Goal: Information Seeking & Learning: Learn about a topic

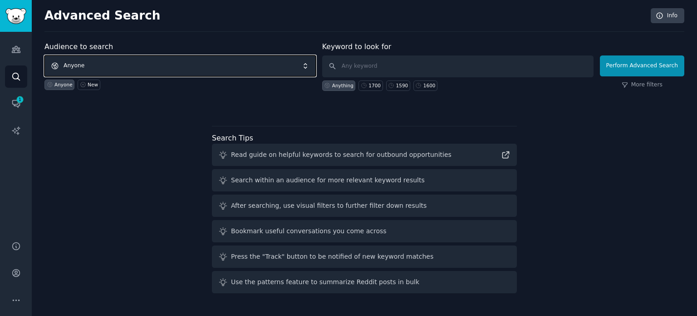
click at [186, 67] on span "Anyone" at bounding box center [179, 65] width 271 height 21
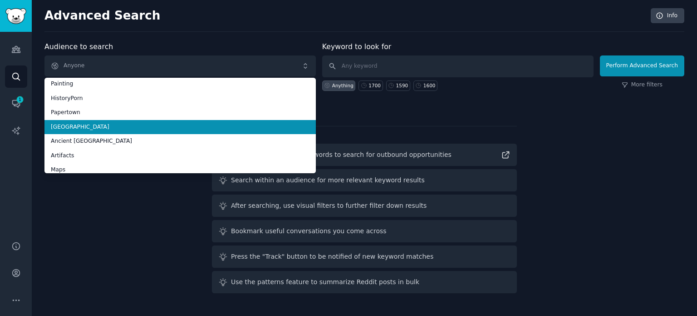
scroll to position [51, 0]
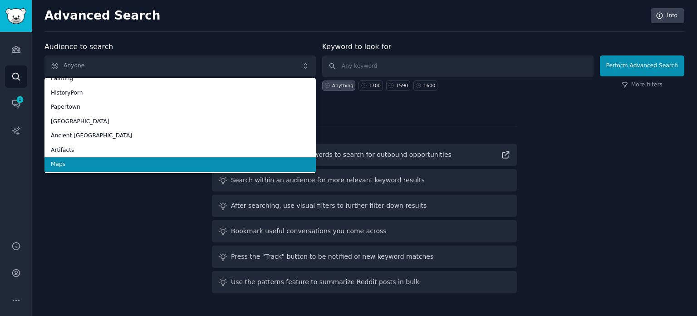
click at [122, 167] on span "Maps" at bounding box center [180, 164] width 259 height 8
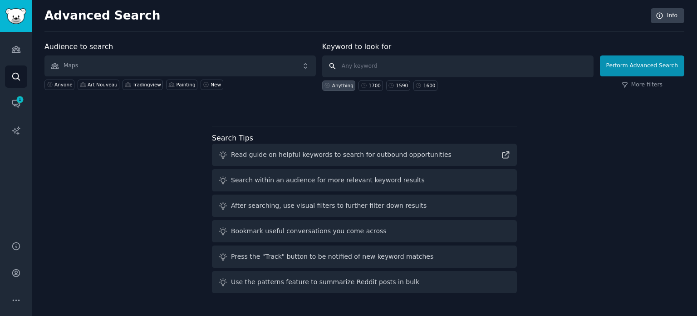
click at [423, 70] on input "text" at bounding box center [457, 66] width 271 height 22
type input "1820"
click button "Perform Advanced Search" at bounding box center [642, 65] width 84 height 21
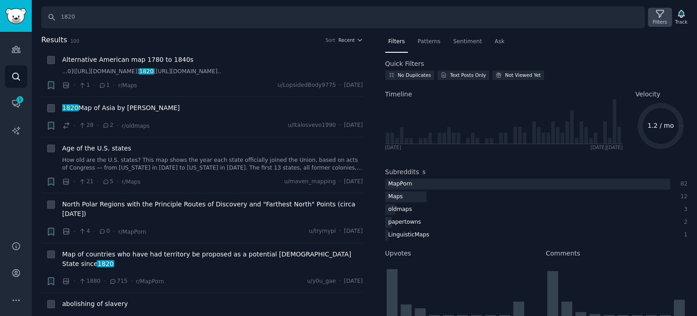
click at [660, 17] on icon at bounding box center [661, 14] width 10 height 10
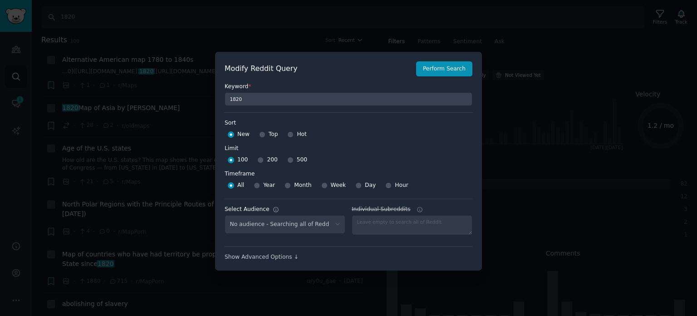
select select "f33d550f09"
click at [262, 136] on input "Top" at bounding box center [262, 134] width 6 height 6
radio input "true"
click at [287, 158] on input "500" at bounding box center [290, 160] width 6 height 6
radio input "true"
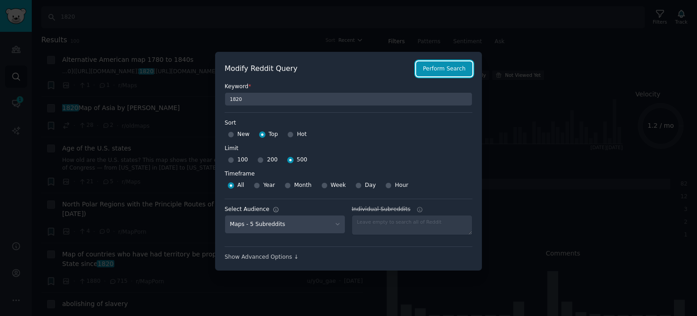
click at [434, 71] on button "Perform Search" at bounding box center [444, 68] width 56 height 15
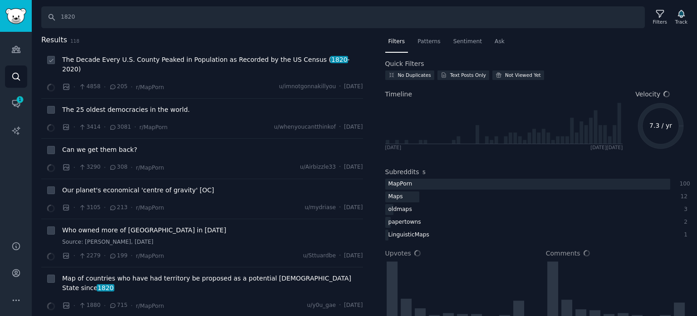
click at [145, 64] on span "The Decade Every U.S. County Peaked in Population as Recorded by the US Census …" at bounding box center [212, 64] width 301 height 19
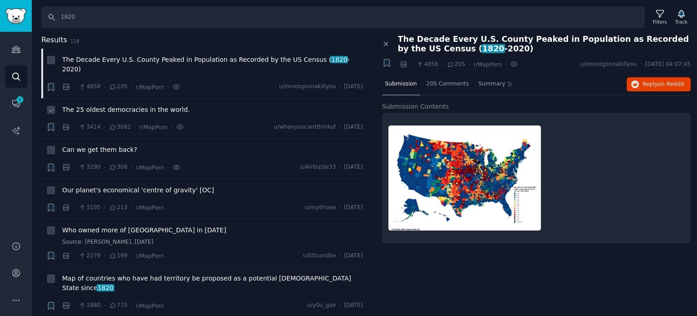
click at [148, 105] on span "The 25 oldest democracies in the world." at bounding box center [126, 110] width 128 height 10
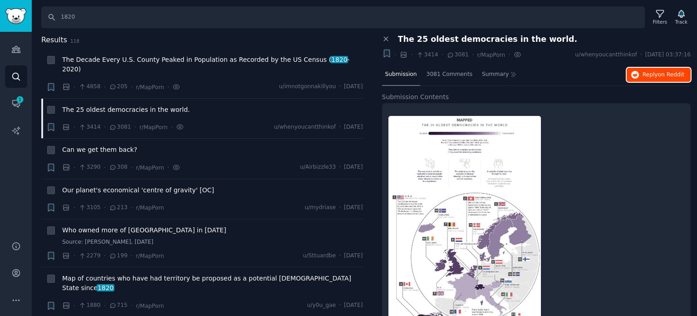
click at [648, 76] on span "Reply on Reddit" at bounding box center [664, 75] width 42 height 8
click at [133, 185] on span "Our planet's economical 'centre of gravity' [OC]" at bounding box center [138, 190] width 152 height 10
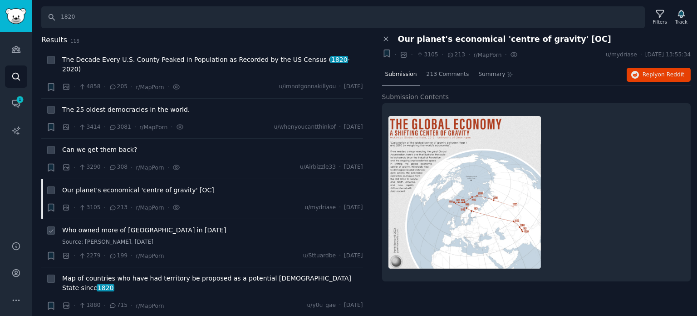
click at [138, 225] on span "Who owned more of [GEOGRAPHIC_DATA] in [DATE]" at bounding box center [144, 230] width 164 height 10
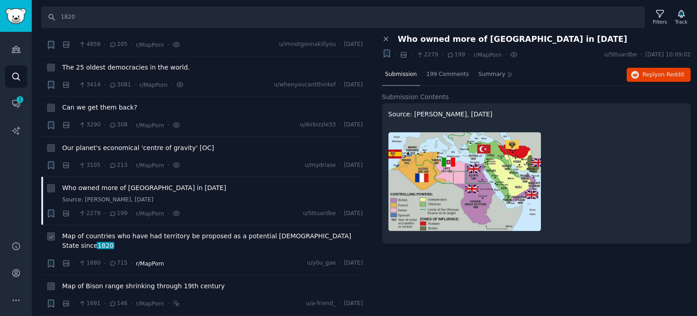
scroll to position [91, 0]
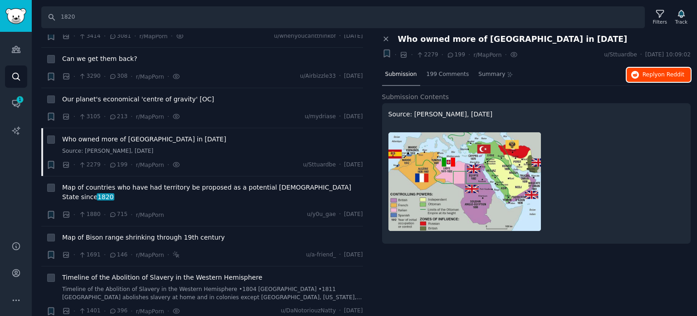
click at [646, 73] on span "Reply on Reddit" at bounding box center [664, 75] width 42 height 8
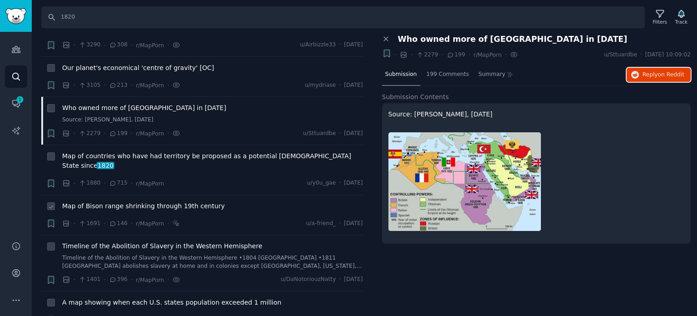
scroll to position [136, 0]
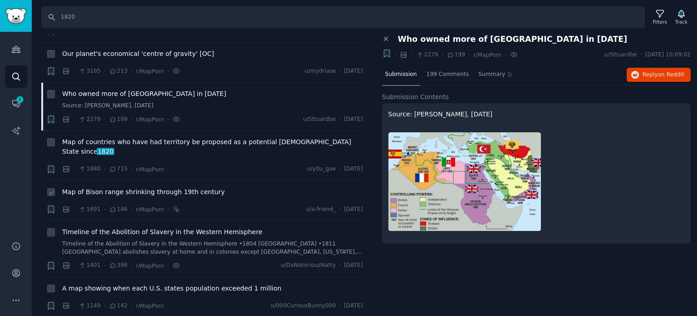
click at [122, 187] on span "Map of Bison range shrinking through 19th century" at bounding box center [143, 192] width 163 height 10
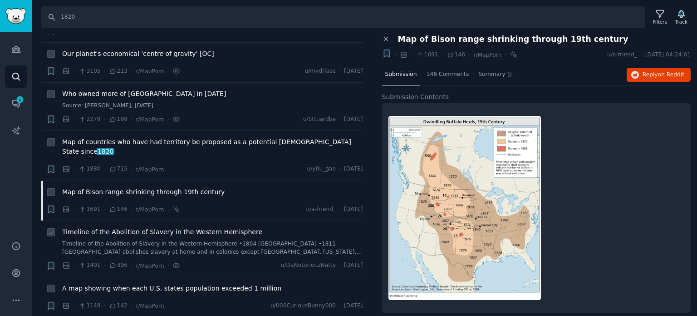
click at [136, 227] on span "Timeline of the Abolition of Slavery in the Western Hemisphere" at bounding box center [162, 232] width 200 height 10
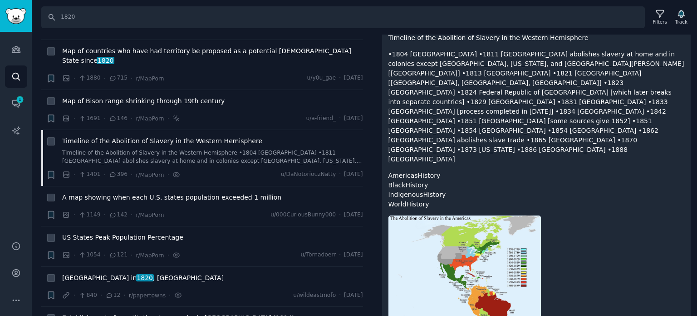
scroll to position [91, 0]
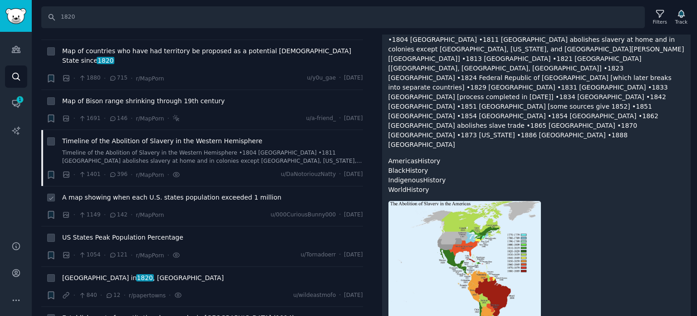
click at [131, 192] on span "A map showing when each U.S. states population exceeded 1 million" at bounding box center [171, 197] width 219 height 10
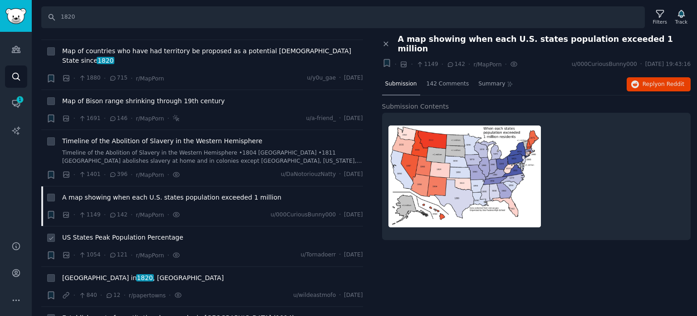
click at [102, 232] on span "US States Peak Population Percentage" at bounding box center [122, 237] width 121 height 10
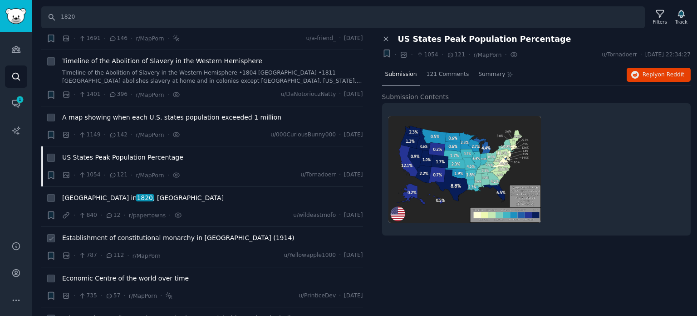
scroll to position [318, 0]
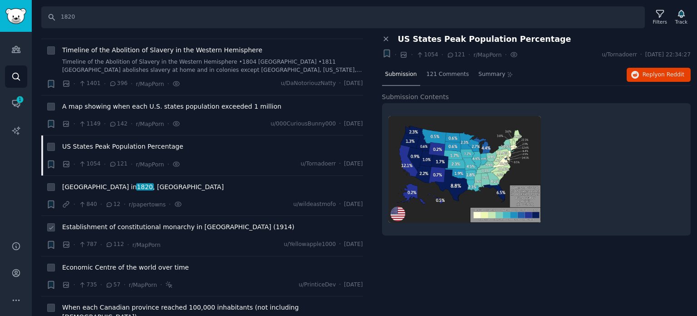
click at [105, 222] on span "Establishment of constitutional monarchy in [GEOGRAPHIC_DATA] (1914)" at bounding box center [178, 227] width 232 height 10
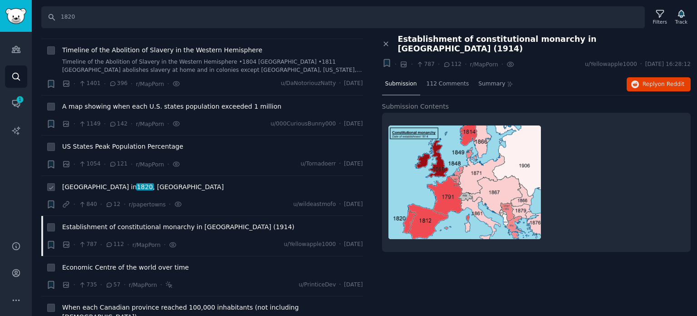
click at [136, 183] on span "1820" at bounding box center [145, 186] width 18 height 7
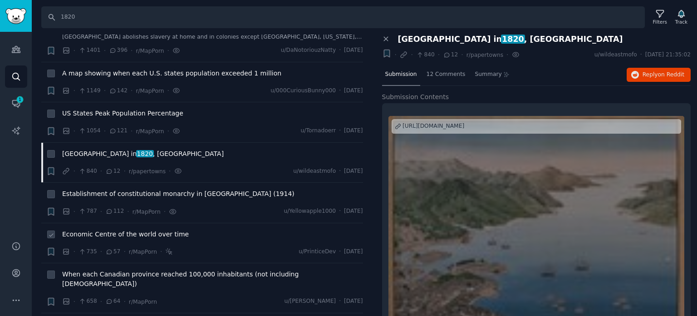
scroll to position [363, 0]
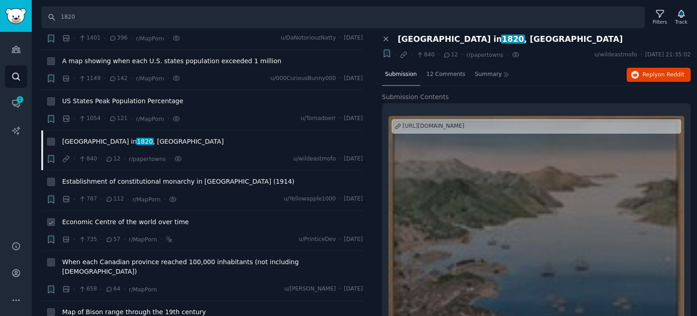
click at [109, 217] on span "Economic Centre of the world over time" at bounding box center [125, 222] width 127 height 10
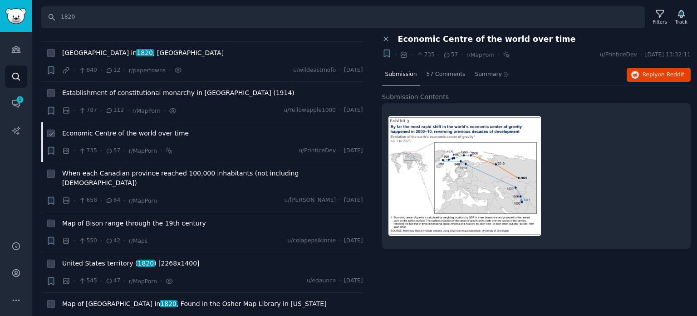
scroll to position [454, 0]
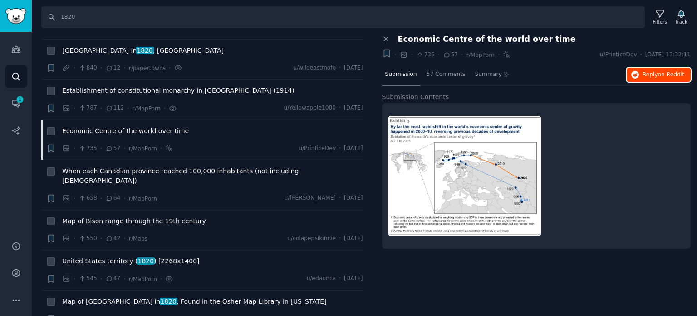
click at [643, 76] on button "Reply on Reddit" at bounding box center [659, 75] width 64 height 15
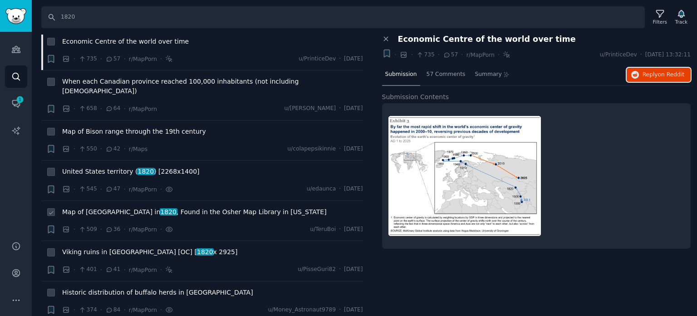
scroll to position [545, 0]
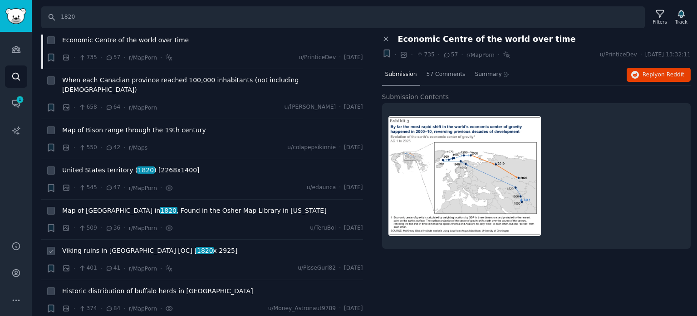
click at [122, 246] on span "Viking ruins in [GEOGRAPHIC_DATA] [OC] [ 1820 x 2925]" at bounding box center [149, 251] width 175 height 10
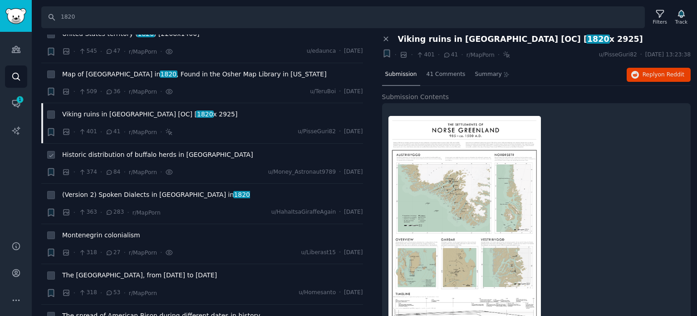
click at [104, 150] on span "Historic distribution of buffalo herds in [GEOGRAPHIC_DATA]" at bounding box center [157, 155] width 191 height 10
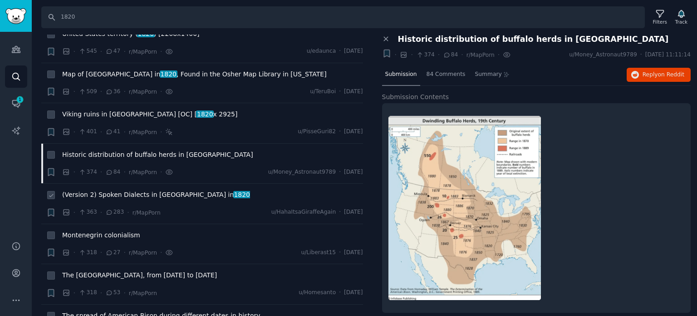
click at [126, 190] on span "(Version 2) Spoken Dialects in [GEOGRAPHIC_DATA] in [DATE]" at bounding box center [156, 195] width 188 height 10
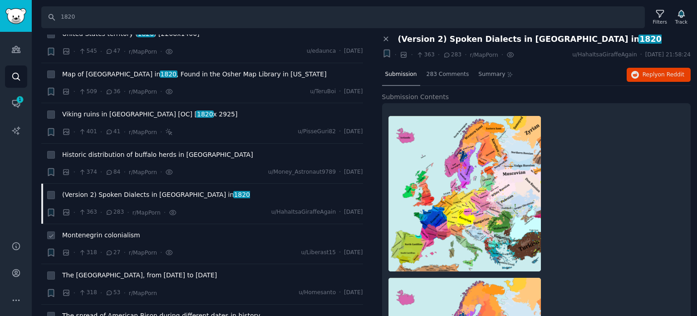
click at [106, 230] on span "Montenegrin colonialism" at bounding box center [101, 235] width 78 height 10
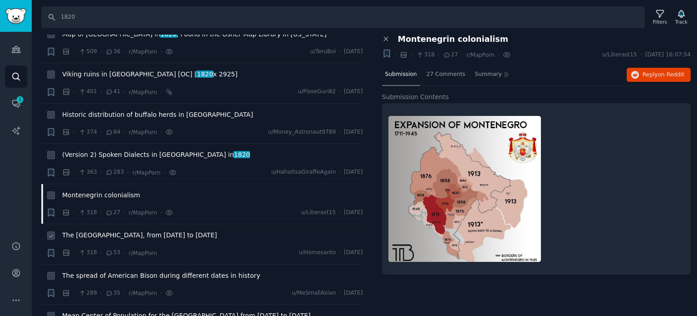
scroll to position [772, 0]
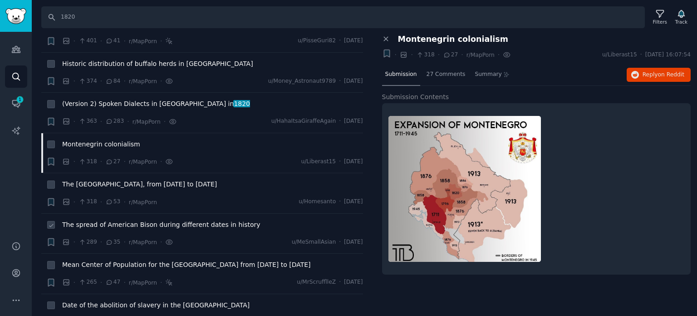
click at [111, 220] on span "The spread of American Bison during different dates in history" at bounding box center [161, 225] width 198 height 10
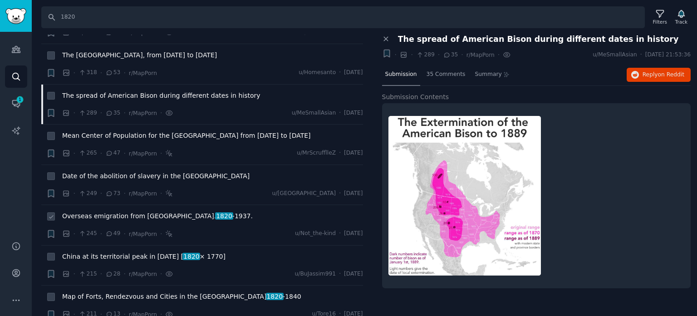
scroll to position [908, 0]
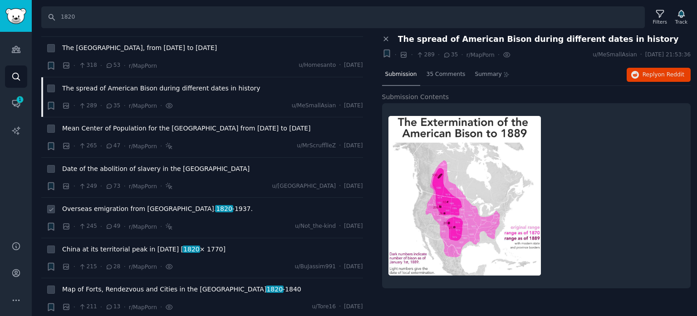
click at [119, 204] on span "Overseas emigration from [GEOGRAPHIC_DATA]. [DATE] -[DATE]." at bounding box center [157, 209] width 191 height 10
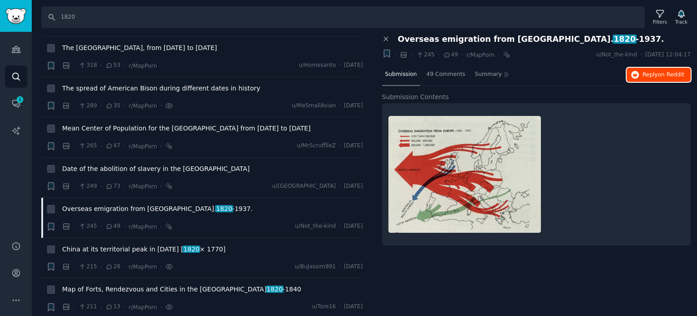
click at [646, 75] on span "Reply on Reddit" at bounding box center [664, 75] width 42 height 8
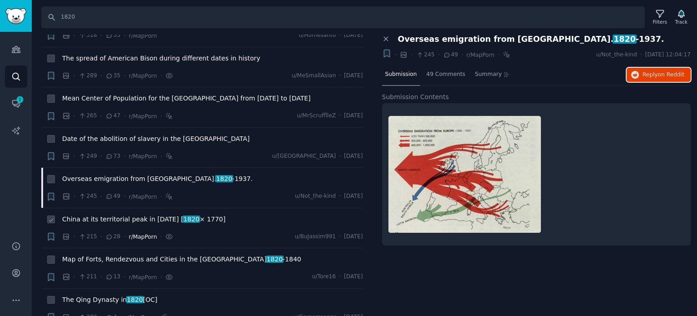
scroll to position [953, 0]
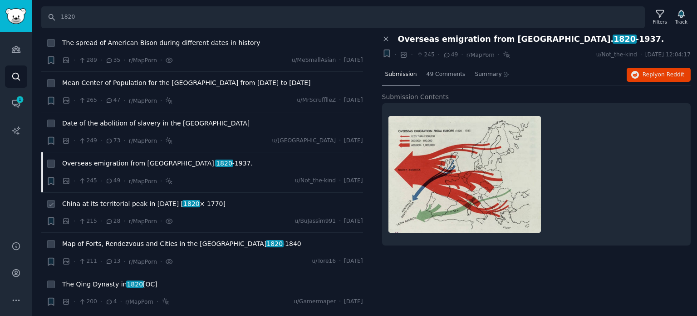
click at [124, 199] on div "China at its territorial peak in [DATE] [ 1820 × 1770]" at bounding box center [212, 205] width 301 height 13
click at [124, 199] on span "China at its territorial peak in [DATE] [ 1820 × 1770]" at bounding box center [143, 204] width 163 height 10
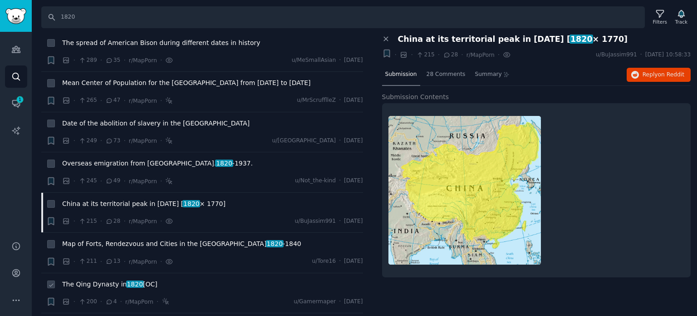
click at [81, 279] on span "The Qing Dynasty in [DATE] [OC]" at bounding box center [109, 284] width 95 height 10
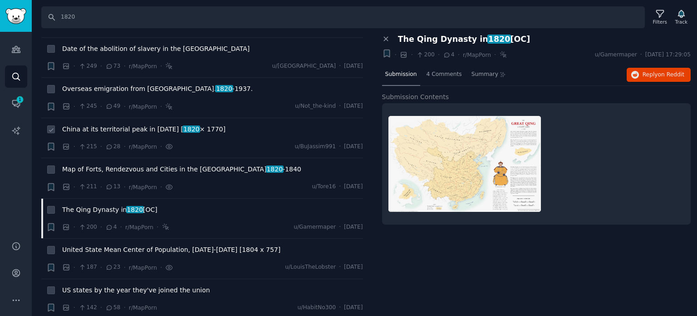
scroll to position [1044, 0]
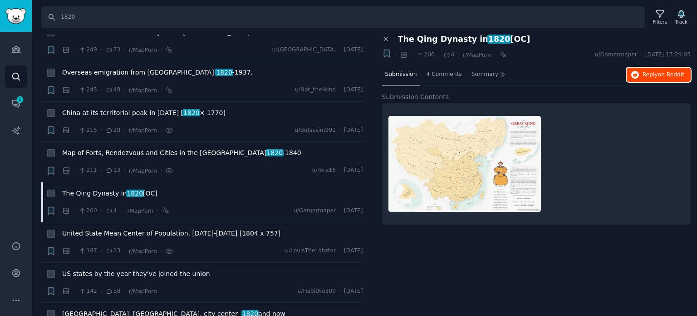
click at [636, 71] on icon "button" at bounding box center [636, 75] width 8 height 8
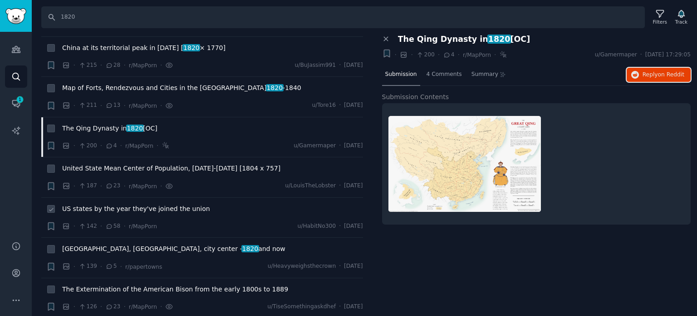
scroll to position [1135, 0]
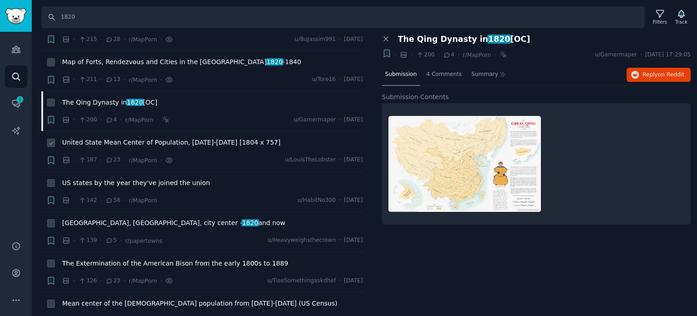
click at [116, 138] on span "United State Mean Center of Population, [DATE]-[DATE] [1804 x 757]" at bounding box center [171, 143] width 218 height 10
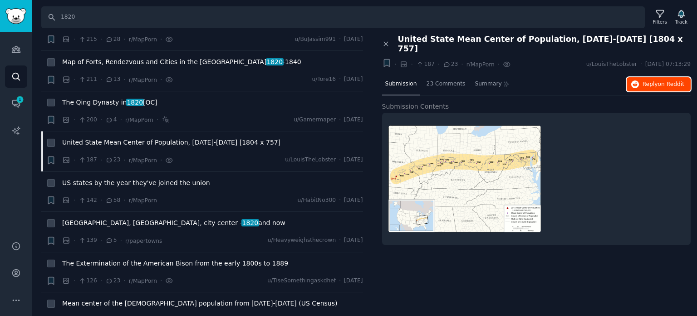
click at [652, 79] on button "Reply on Reddit" at bounding box center [659, 84] width 64 height 15
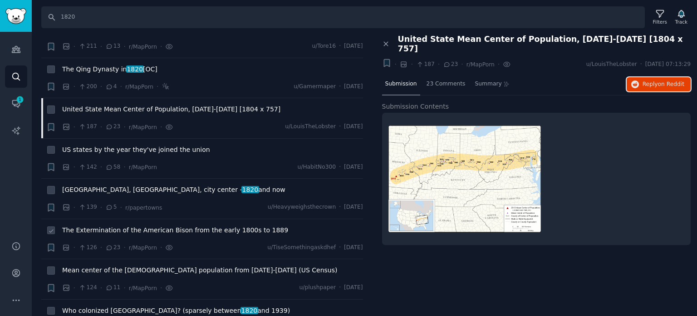
scroll to position [1180, 0]
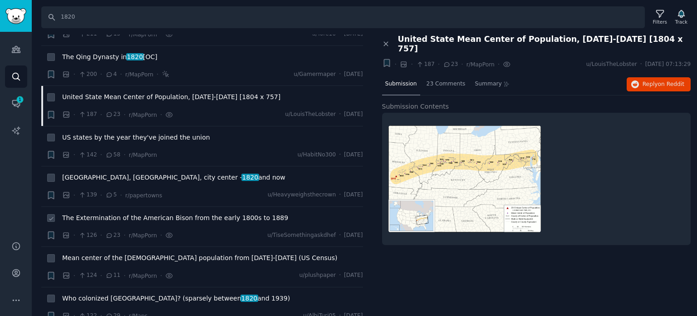
click at [123, 213] on span "The Extermination of the American Bison from the early 1800s to 1889" at bounding box center [175, 218] width 226 height 10
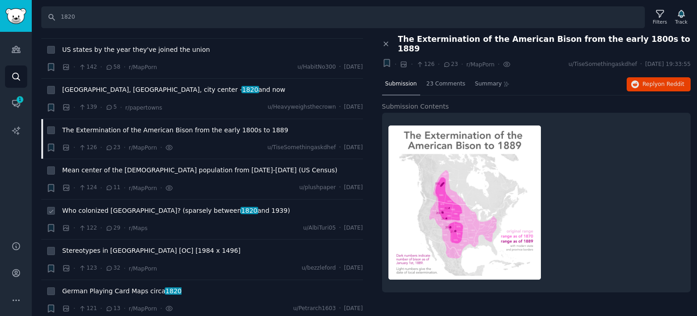
scroll to position [1271, 0]
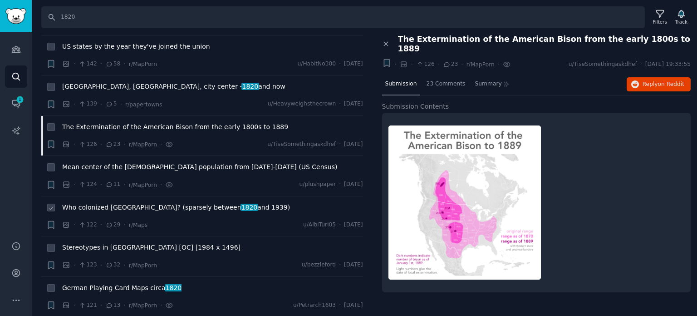
click at [138, 202] on span "Who colonized [GEOGRAPHIC_DATA]? (sparsely between 1820 and 1939)" at bounding box center [176, 207] width 228 height 10
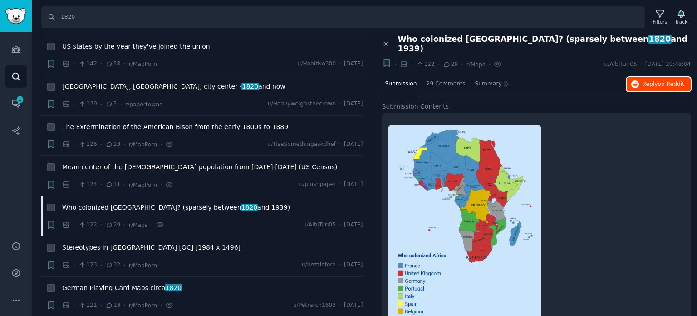
click at [661, 81] on span "on Reddit" at bounding box center [671, 84] width 26 height 6
click at [118, 242] on span "Stereotypes in [GEOGRAPHIC_DATA] [OC] [1984 x 1496]" at bounding box center [151, 247] width 178 height 10
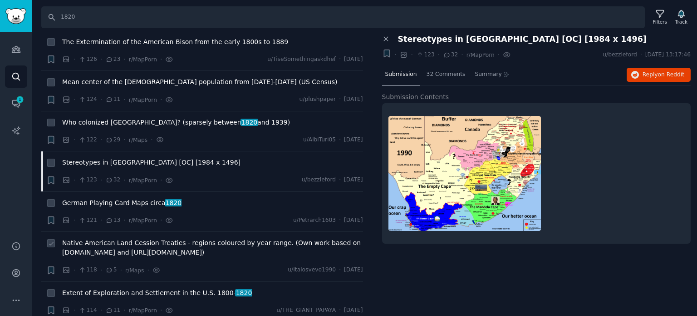
scroll to position [1362, 0]
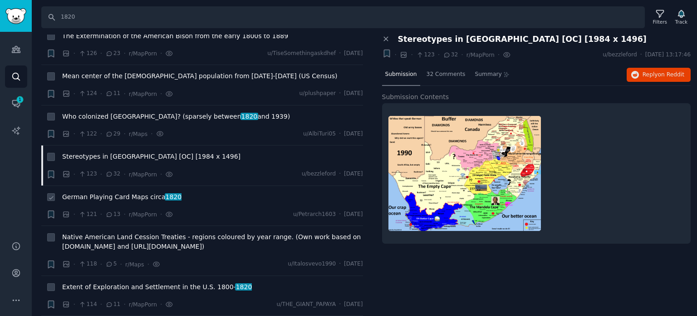
click at [128, 192] on span "German Playing Card Maps circa [DATE]" at bounding box center [121, 197] width 119 height 10
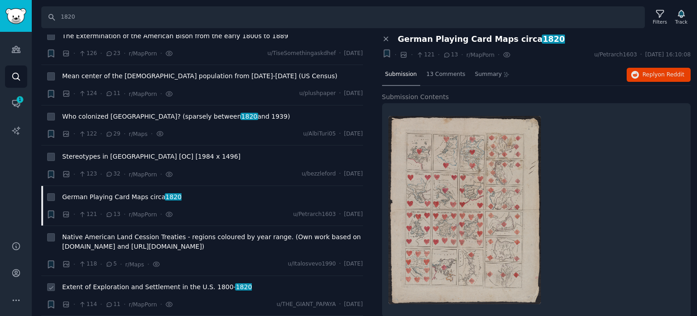
click at [149, 282] on span "Extent of Exploration and Settlement in the U.S. [DATE]- [DATE]" at bounding box center [157, 287] width 190 height 10
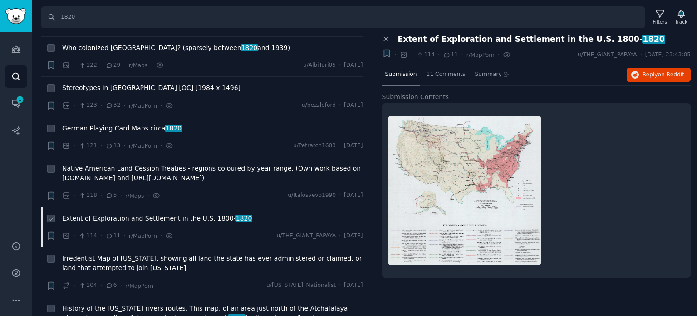
scroll to position [1453, 0]
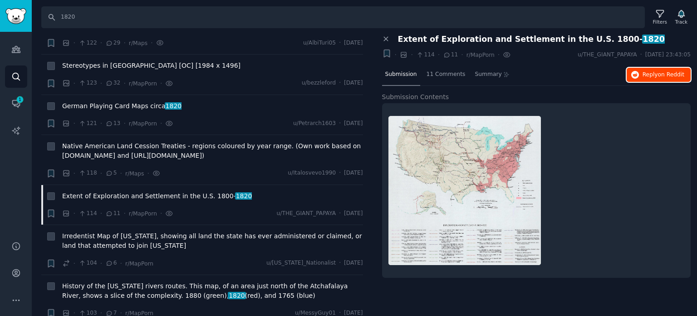
click at [637, 79] on button "Reply on Reddit" at bounding box center [659, 75] width 64 height 15
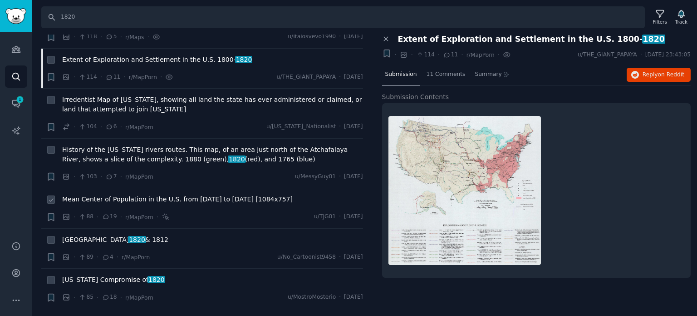
click at [118, 194] on span "Mean Center of Population in the U.S. from [DATE] to [DATE] [1084x757]" at bounding box center [177, 199] width 231 height 10
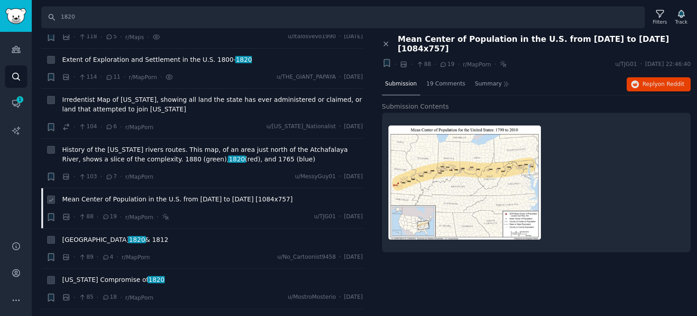
scroll to position [1634, 0]
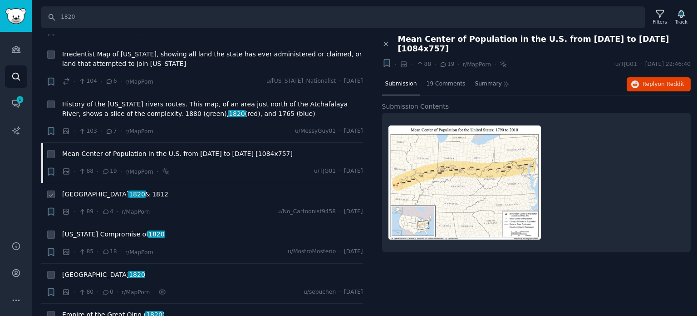
click at [93, 183] on li "+ [GEOGRAPHIC_DATA] 1820 & 1812 · 89 · 4 · r/MapPorn u/No_Cartoonist9458 · [DAT…" at bounding box center [202, 203] width 322 height 40
click at [128, 190] on span "1820" at bounding box center [137, 193] width 18 height 7
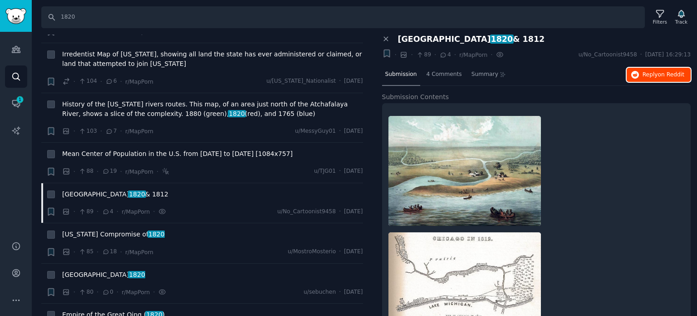
click at [643, 76] on span "Reply on Reddit" at bounding box center [664, 75] width 42 height 8
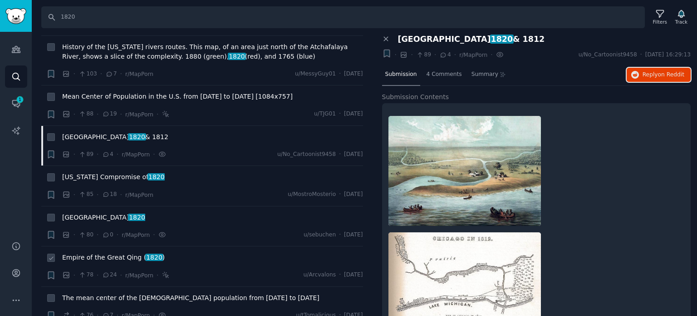
scroll to position [1725, 0]
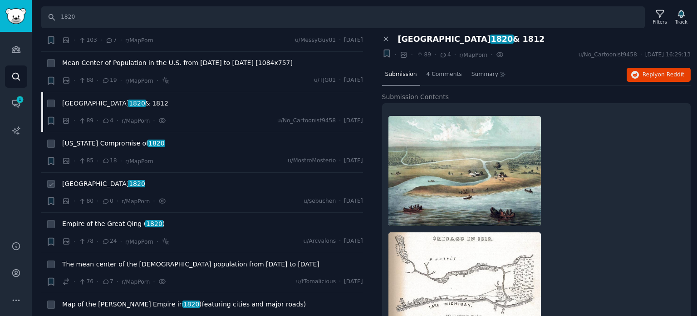
click at [88, 179] on span "[GEOGRAPHIC_DATA] 1820" at bounding box center [103, 184] width 83 height 10
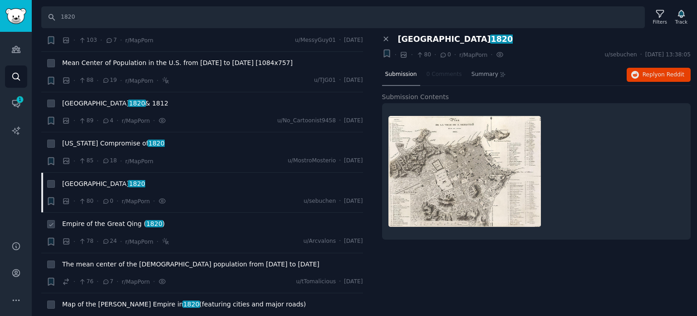
click at [101, 219] on span "Empire of the Great Qing ( 1820 )" at bounding box center [113, 224] width 103 height 10
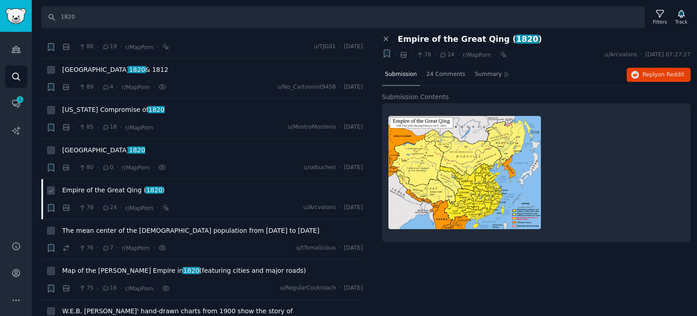
scroll to position [1771, 0]
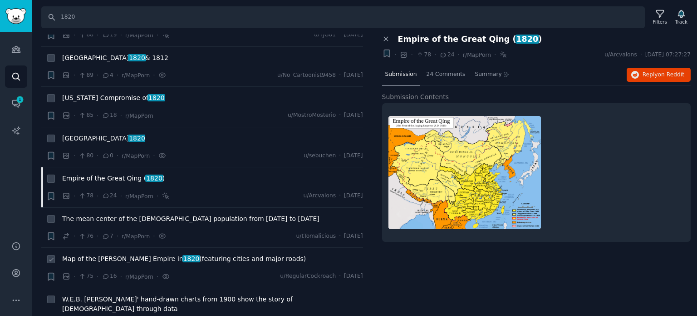
click at [84, 254] on span "Map of the [PERSON_NAME] Empire in [DATE] (featuring cities and major roads)" at bounding box center [184, 259] width 244 height 10
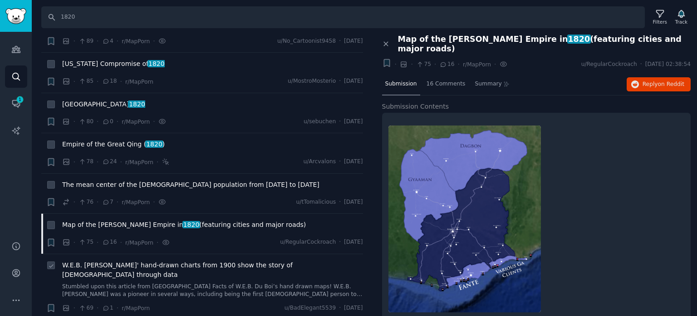
scroll to position [1861, 0]
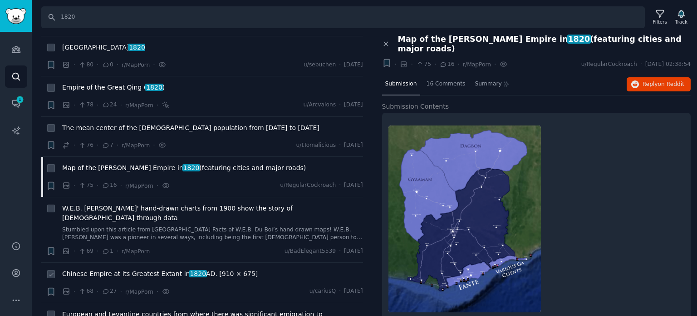
click at [99, 269] on span "Chinese Empire at its Greatest Extant in [DATE]. [910 × 675]" at bounding box center [160, 274] width 196 height 10
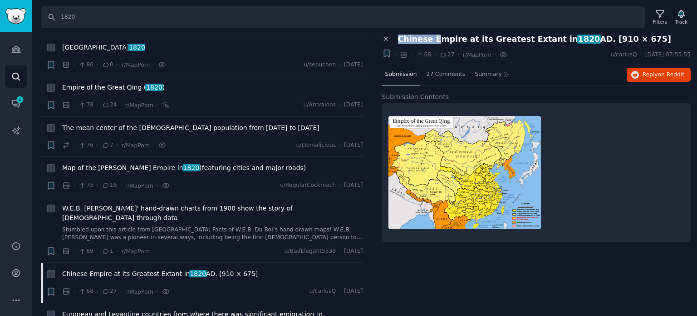
drag, startPoint x: 394, startPoint y: 40, endPoint x: 433, endPoint y: 39, distance: 38.6
click at [433, 39] on div "Chinese Empire at its Greatest Extant in [DATE]. [910 × 675]" at bounding box center [542, 40] width 300 height 10
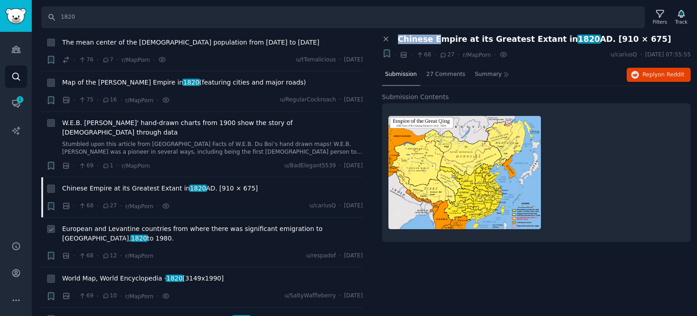
scroll to position [1952, 0]
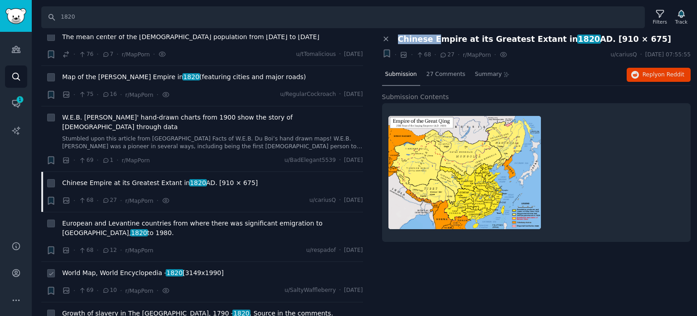
click at [105, 268] on span "World Map, World Encyclopedia - 1820 [3149x1990]" at bounding box center [143, 273] width 162 height 10
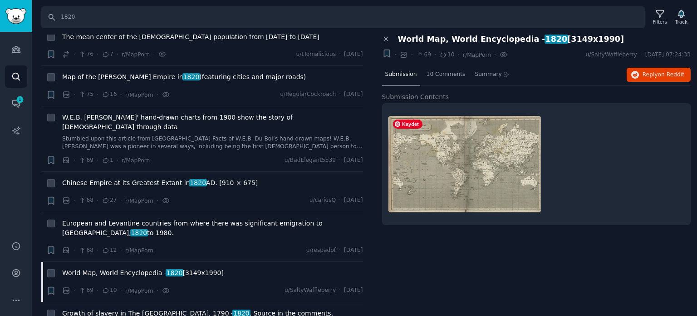
scroll to position [2043, 0]
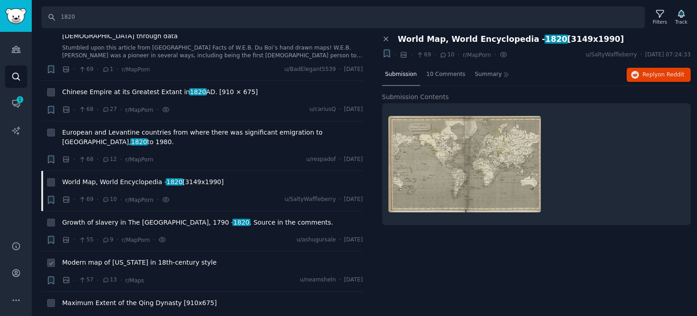
click at [106, 257] on span "Modern map of [US_STATE] in 18th-century style" at bounding box center [139, 262] width 154 height 10
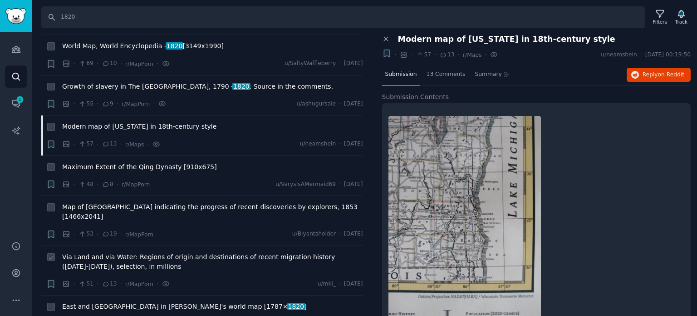
scroll to position [2179, 0]
click at [100, 252] on span "Via Land and via Water: Regions of origin and destinations of recent migration …" at bounding box center [212, 261] width 301 height 19
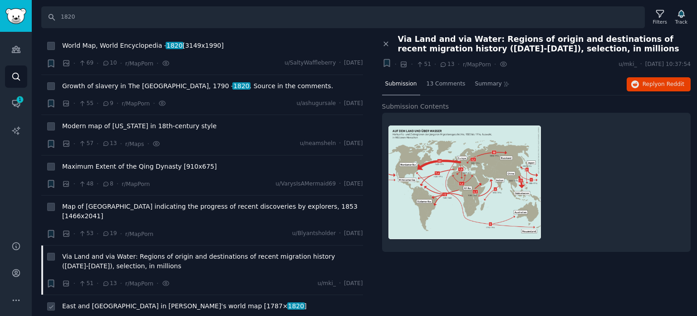
click at [109, 301] on span "East and [GEOGRAPHIC_DATA] in [PERSON_NAME]'s world map [1787× 1820 ]" at bounding box center [184, 306] width 245 height 10
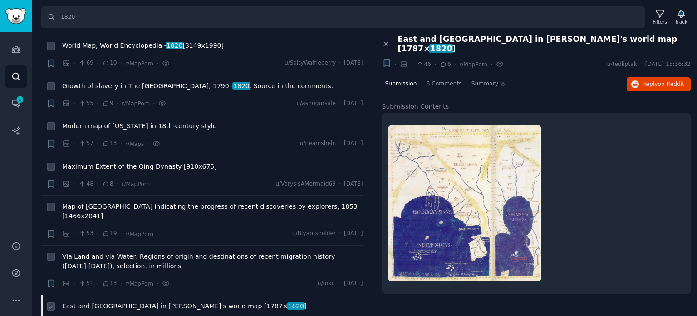
scroll to position [2225, 0]
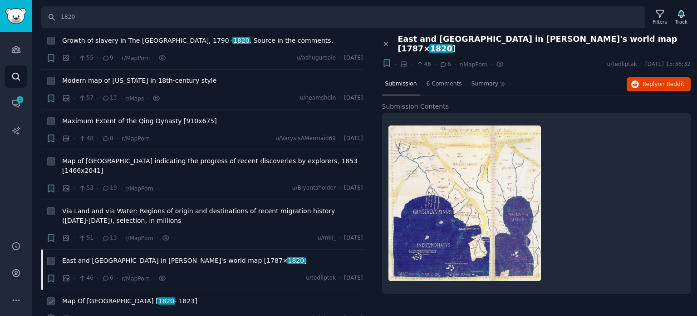
click at [107, 296] on span "Map Of [GEOGRAPHIC_DATA] [ [DATE] - [DATE]]" at bounding box center [129, 301] width 135 height 10
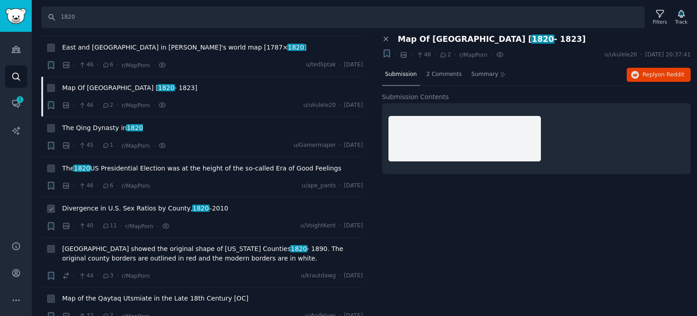
scroll to position [2452, 0]
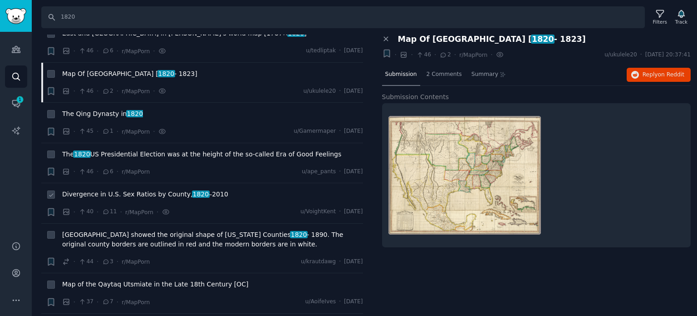
click at [117, 189] on span "Divergence in U.S. Sex Ratios by County, [DATE] –[DATE]" at bounding box center [145, 194] width 166 height 10
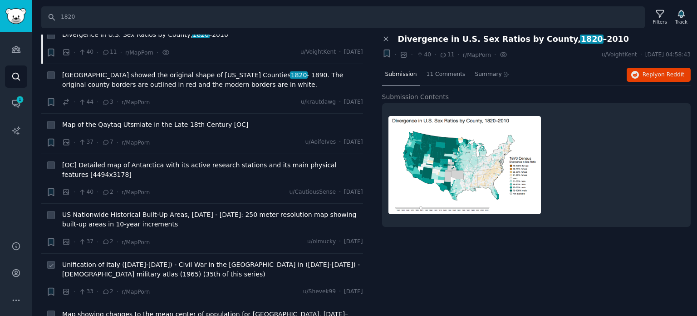
scroll to position [2633, 0]
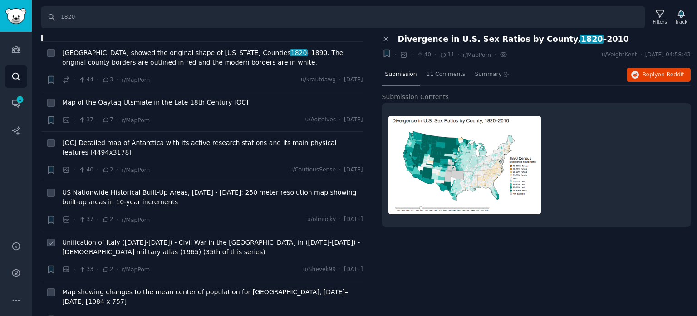
click at [109, 237] on span "Unification of Italy ([DATE]-[DATE]) - Civil War in the [GEOGRAPHIC_DATA] in ([…" at bounding box center [212, 246] width 301 height 19
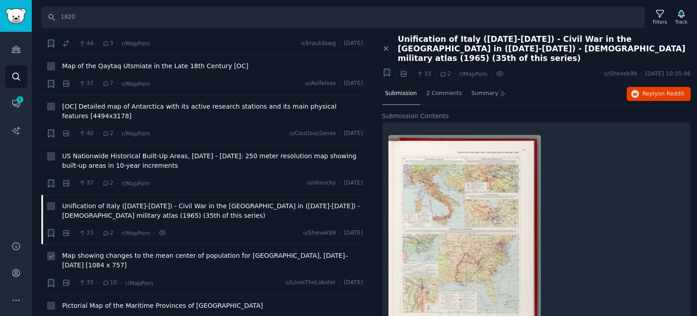
scroll to position [2724, 0]
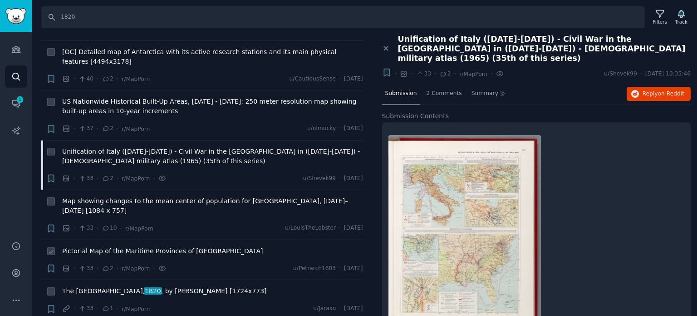
click at [151, 246] on span "Pictorial Map of the Maritime Provinces of [GEOGRAPHIC_DATA]" at bounding box center [162, 251] width 201 height 10
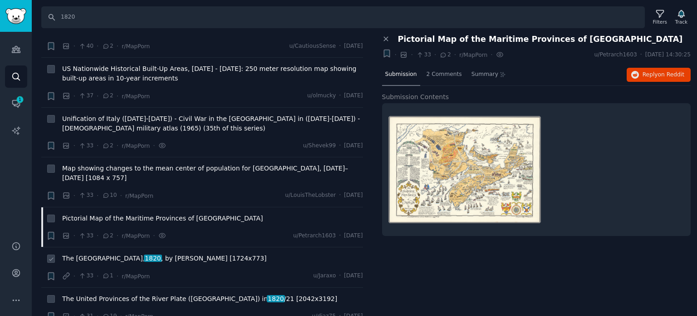
scroll to position [2769, 0]
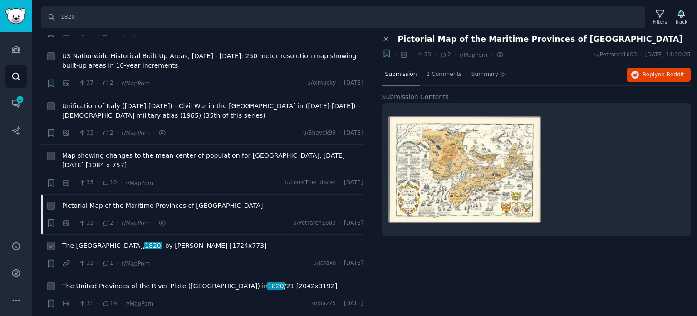
click at [109, 241] on span "The USA, 1820 , by [PERSON_NAME] [1724x773]" at bounding box center [164, 246] width 205 height 10
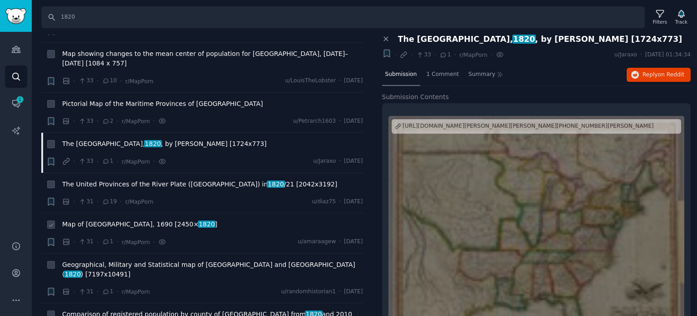
scroll to position [2906, 0]
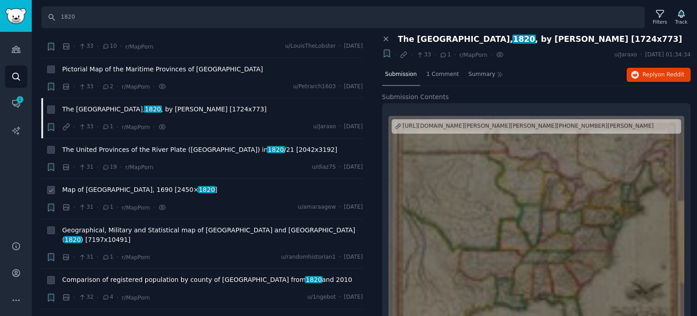
click at [103, 185] on span "Map of [GEOGRAPHIC_DATA], 1690 [2450× 1820 ]" at bounding box center [139, 190] width 155 height 10
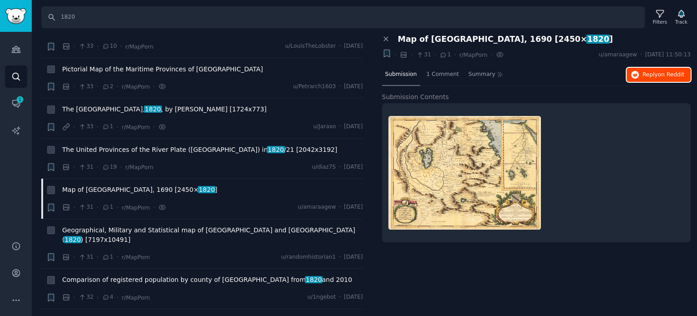
click at [643, 71] on button "Reply on Reddit" at bounding box center [659, 75] width 64 height 15
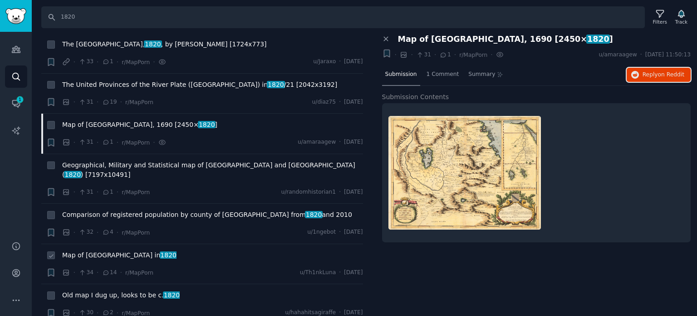
scroll to position [2996, 0]
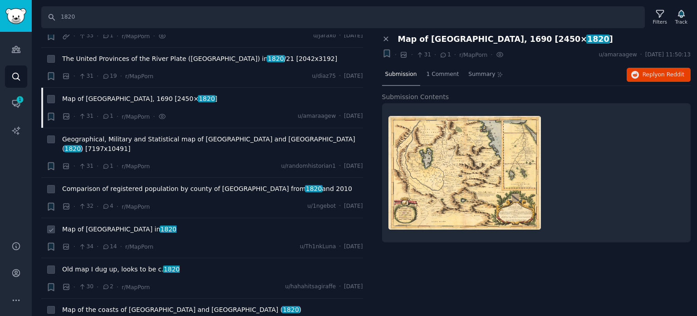
click at [94, 224] on span "Map of [GEOGRAPHIC_DATA] in [DATE]" at bounding box center [119, 229] width 114 height 10
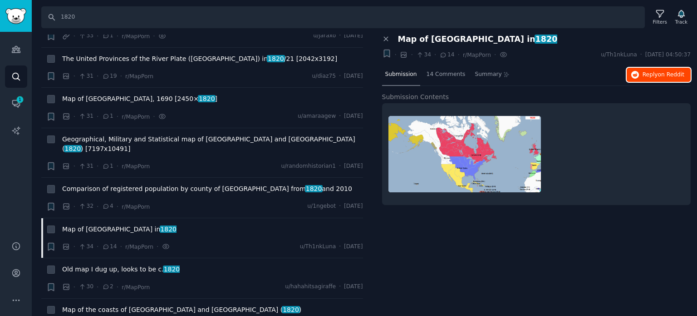
click at [645, 72] on span "Reply on Reddit" at bounding box center [664, 75] width 42 height 8
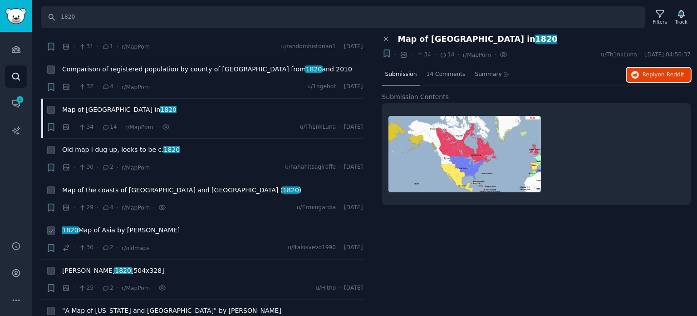
scroll to position [3133, 0]
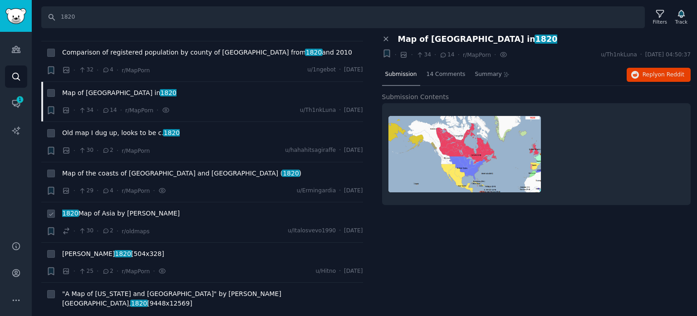
click at [93, 208] on span "1820 Map of Asia by [PERSON_NAME]" at bounding box center [121, 213] width 118 height 10
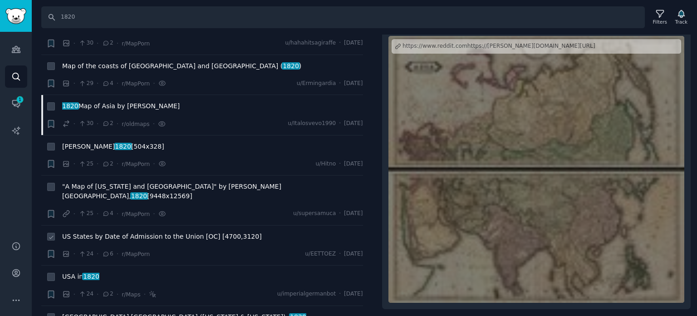
scroll to position [3269, 0]
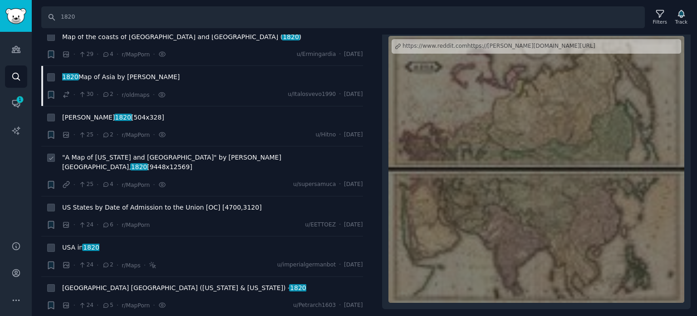
click at [133, 153] on span ""A Map of [US_STATE] and [GEOGRAPHIC_DATA]" by [PERSON_NAME], 1820 [9448x12569]" at bounding box center [212, 162] width 301 height 19
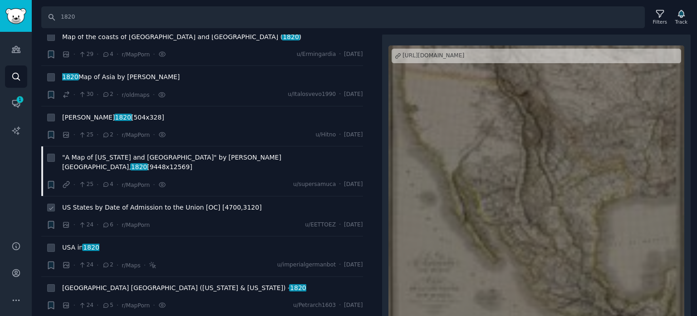
click at [99, 202] on span "US States by Date of Admission to the Union [OC] [4700,3120]" at bounding box center [162, 207] width 200 height 10
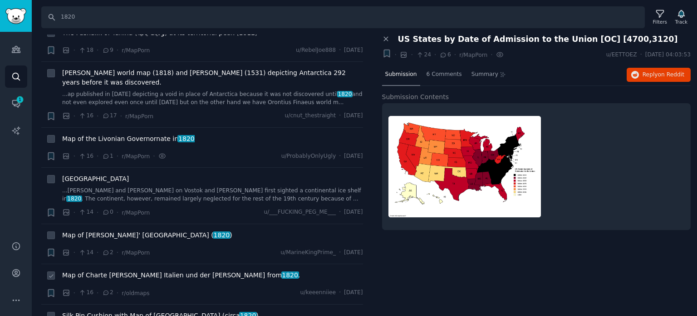
scroll to position [3723, 0]
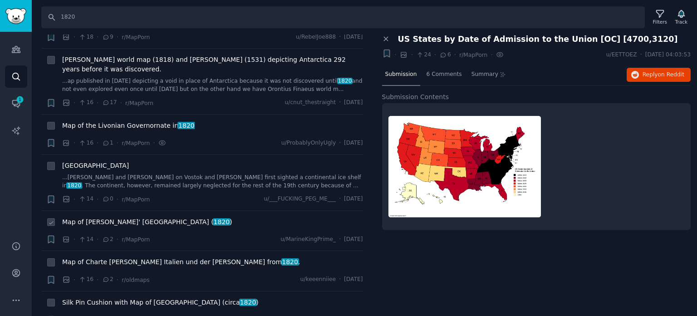
click at [121, 217] on span "Map of [PERSON_NAME]' London ( 1820 )" at bounding box center [147, 222] width 170 height 10
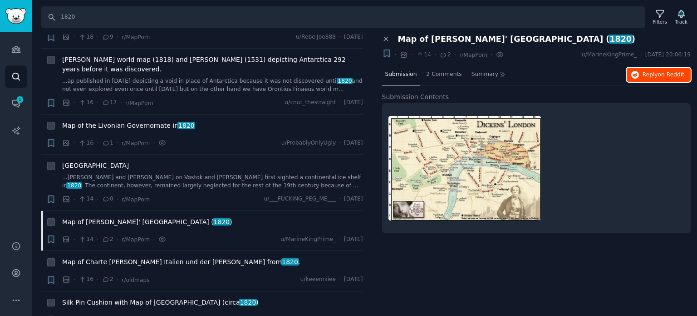
click at [659, 77] on span "Reply on Reddit" at bounding box center [664, 75] width 42 height 8
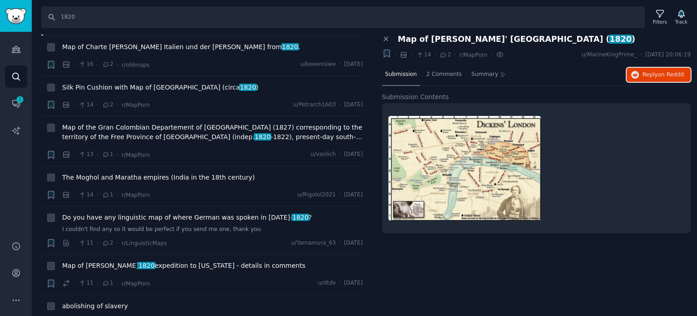
scroll to position [4041, 0]
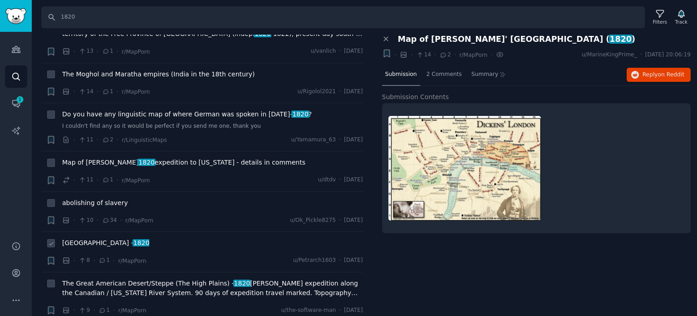
click at [92, 238] on span "[GEOGRAPHIC_DATA] - 1820" at bounding box center [105, 243] width 87 height 10
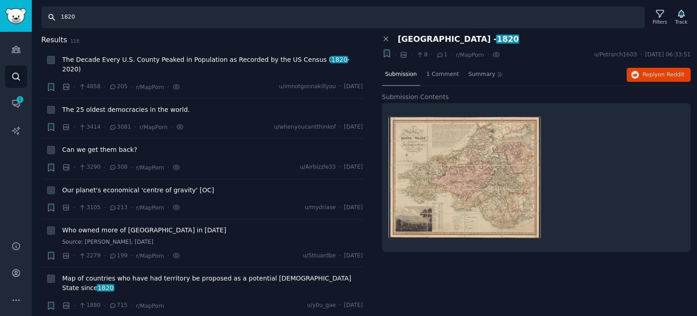
click at [68, 20] on input "1820" at bounding box center [343, 17] width 604 height 22
drag, startPoint x: 78, startPoint y: 18, endPoint x: 29, endPoint y: 20, distance: 49.1
click at [31, 20] on div "Audiences Search Conversations 1 AI Reports Help Account More Search 1820 Filte…" at bounding box center [348, 158] width 697 height 316
type input "1640"
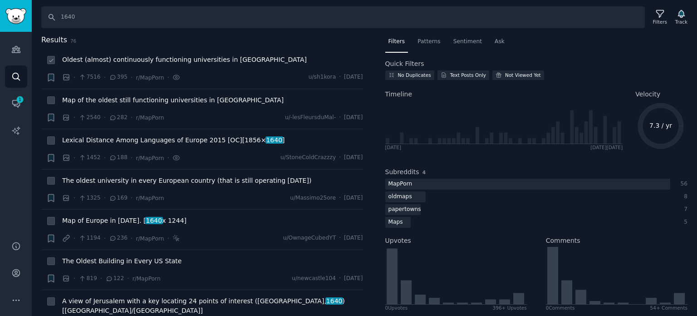
click at [130, 62] on span "Oldest (almost) continuously functioning universities in [GEOGRAPHIC_DATA]" at bounding box center [184, 60] width 245 height 10
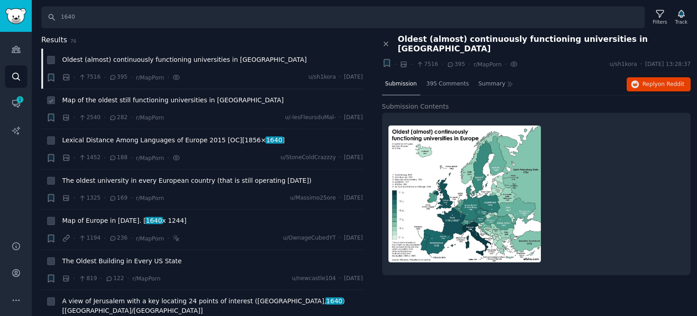
click at [128, 100] on span "Map of the oldest still functioning universities in [GEOGRAPHIC_DATA]" at bounding box center [173, 100] width 222 height 10
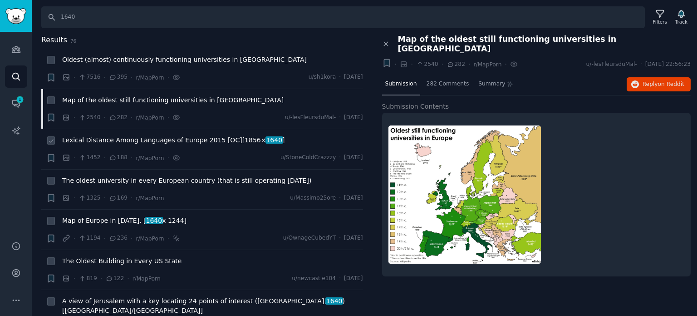
click at [154, 138] on span "Lexical Distance Among Languages of Europe 2015 [OC][1856× 1640 ]" at bounding box center [173, 140] width 223 height 10
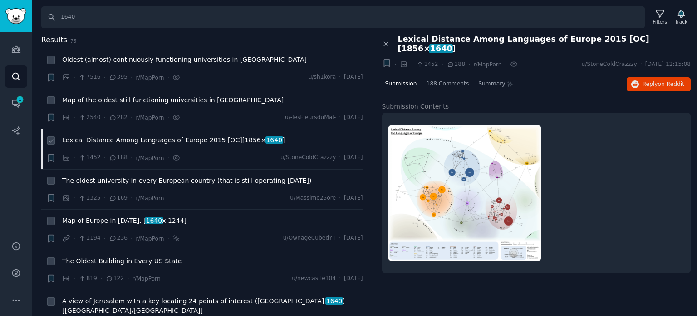
scroll to position [45, 0]
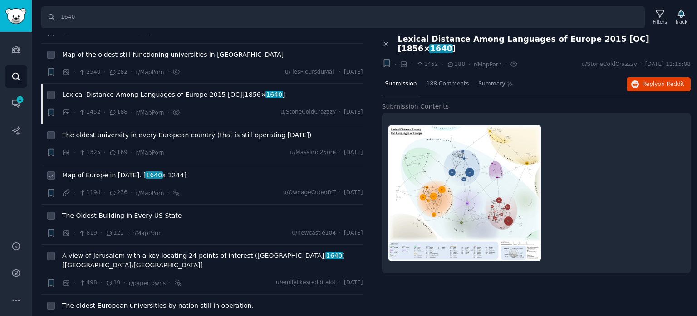
click at [118, 173] on span "Map of Europe in [DATE]. [ 1640 x 1244]" at bounding box center [124, 175] width 124 height 10
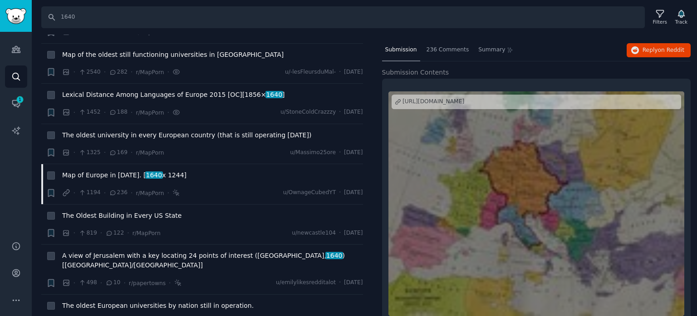
scroll to position [38, 0]
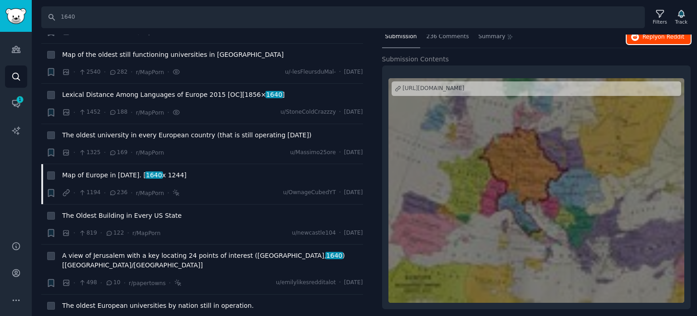
click at [650, 41] on button "Reply on Reddit" at bounding box center [659, 37] width 64 height 15
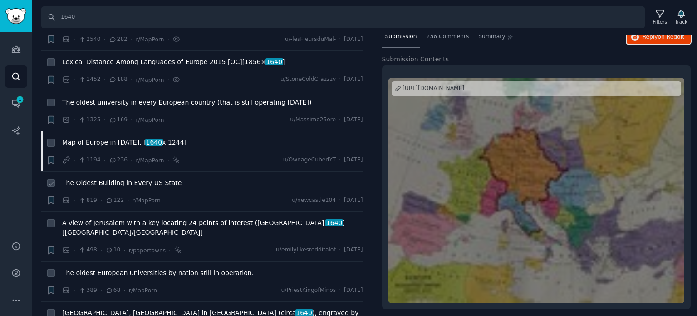
scroll to position [91, 0]
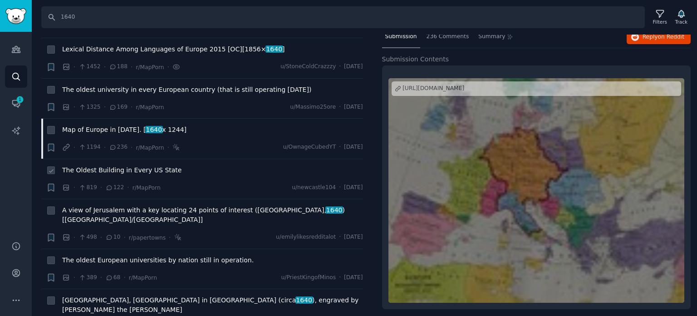
click at [118, 174] on div "The Oldest Building in Every US State" at bounding box center [212, 171] width 301 height 13
click at [118, 174] on span "The Oldest Building in Every US State" at bounding box center [121, 170] width 119 height 10
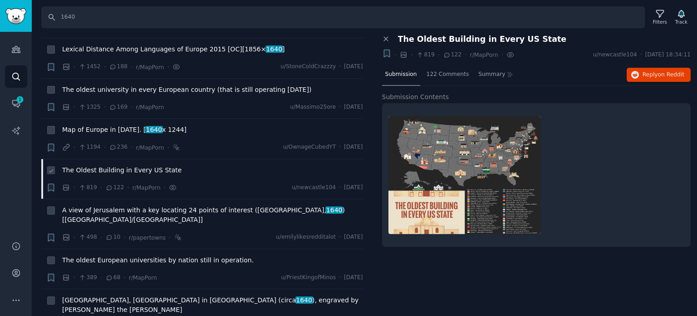
scroll to position [136, 0]
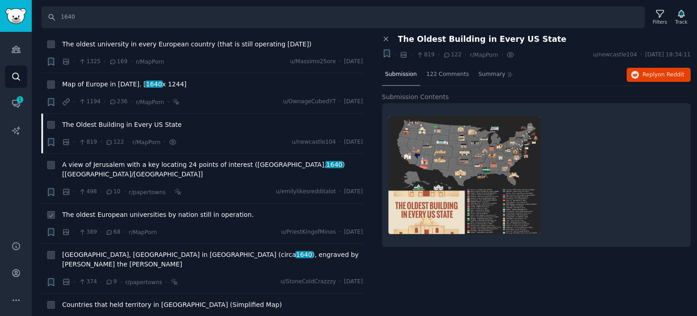
click at [155, 210] on span "The oldest European universities by nation still in operation." at bounding box center [158, 215] width 192 height 10
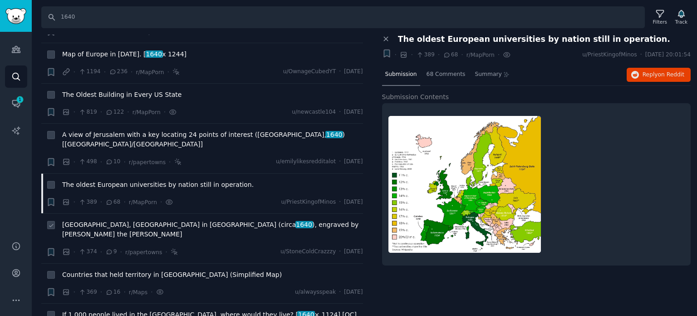
scroll to position [182, 0]
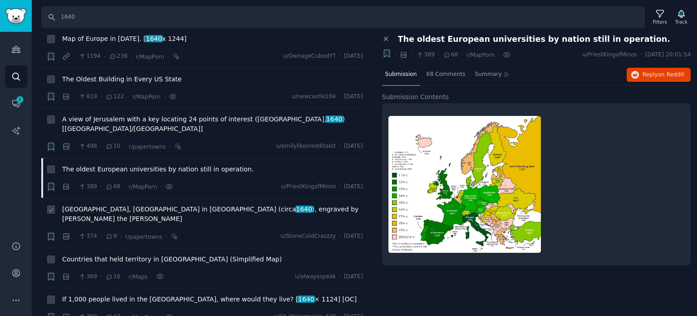
click at [127, 204] on span "[GEOGRAPHIC_DATA], [GEOGRAPHIC_DATA] in [GEOGRAPHIC_DATA] (circa [DATE] ), engr…" at bounding box center [212, 213] width 301 height 19
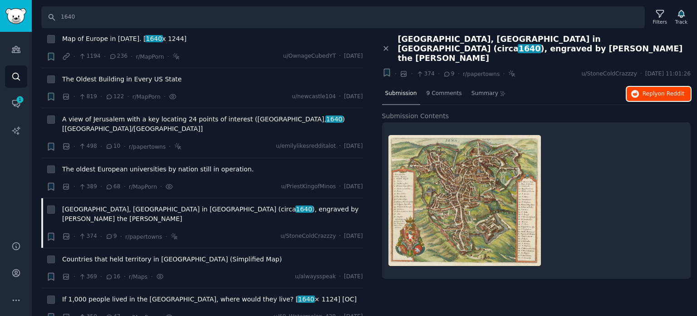
click at [634, 87] on button "Reply on Reddit" at bounding box center [659, 94] width 64 height 15
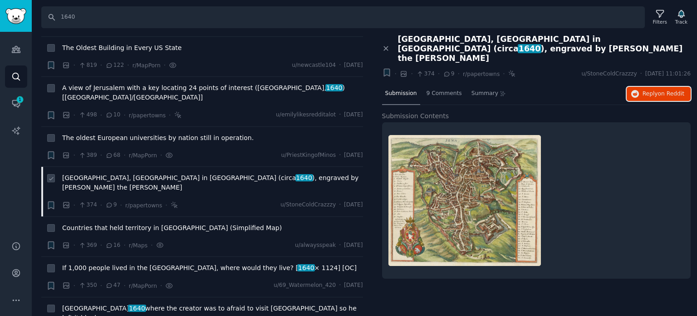
scroll to position [227, 0]
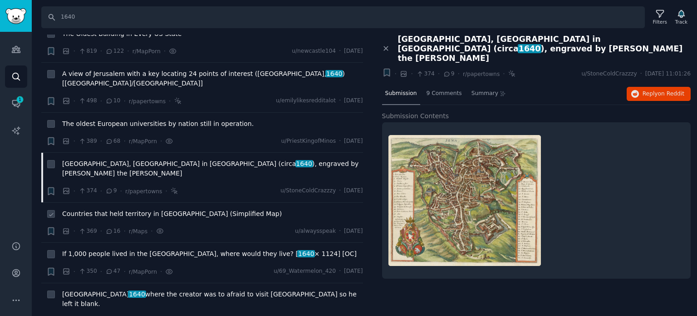
click at [134, 209] on span "Countries that held territory in [GEOGRAPHIC_DATA] (Simplified Map)" at bounding box center [172, 214] width 220 height 10
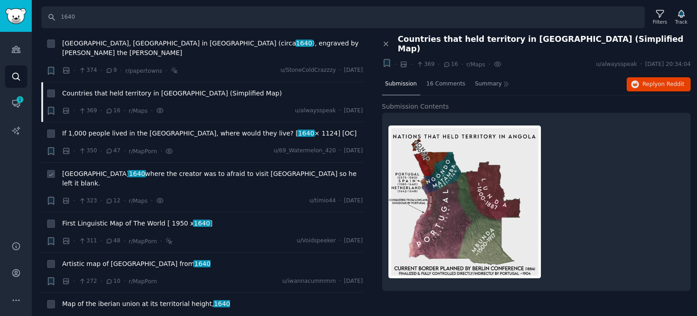
scroll to position [363, 0]
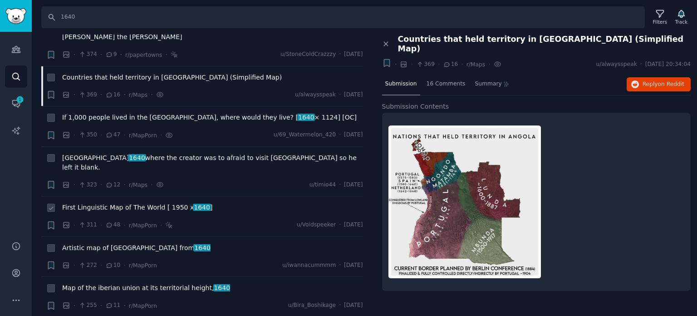
click at [124, 202] on span "First Linguistic Map of The World [ 1950 x 1640 ]" at bounding box center [137, 207] width 150 height 10
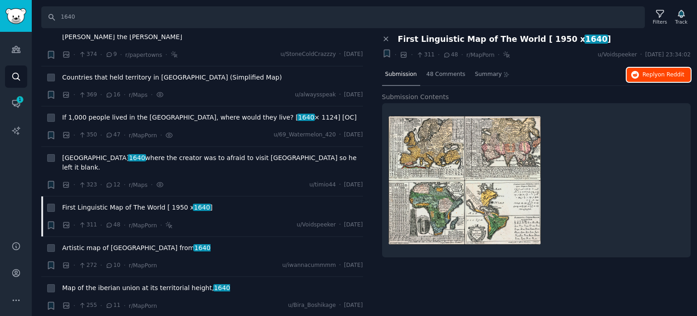
click at [640, 79] on button "Reply on Reddit" at bounding box center [659, 75] width 64 height 15
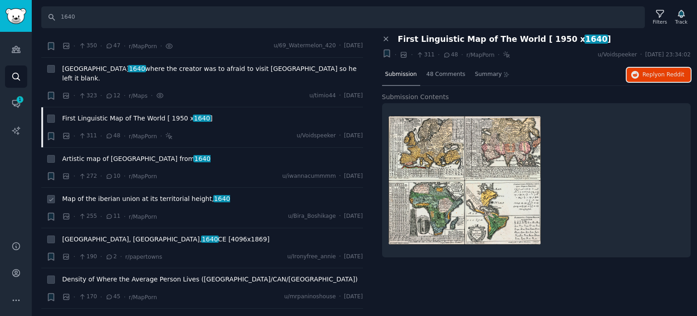
scroll to position [454, 0]
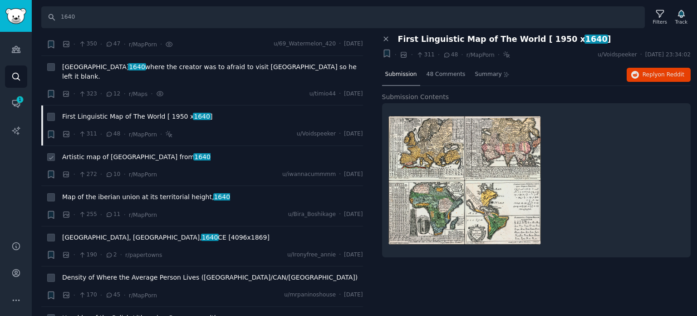
click at [107, 152] on span "Artistic map of [GEOGRAPHIC_DATA] from 1640" at bounding box center [136, 157] width 148 height 10
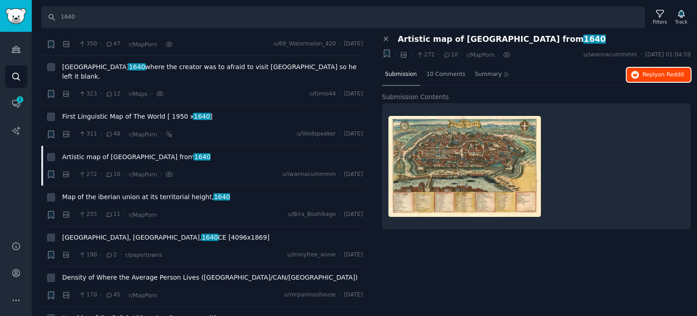
click at [646, 68] on button "Reply on Reddit" at bounding box center [659, 75] width 64 height 15
click at [114, 232] on span "[GEOGRAPHIC_DATA], [GEOGRAPHIC_DATA], [DATE] [4096x1869]" at bounding box center [165, 237] width 207 height 10
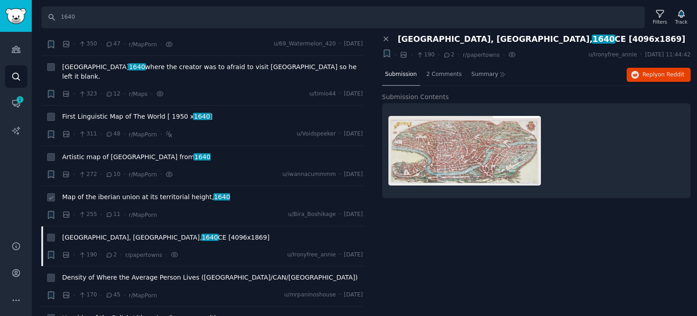
scroll to position [545, 0]
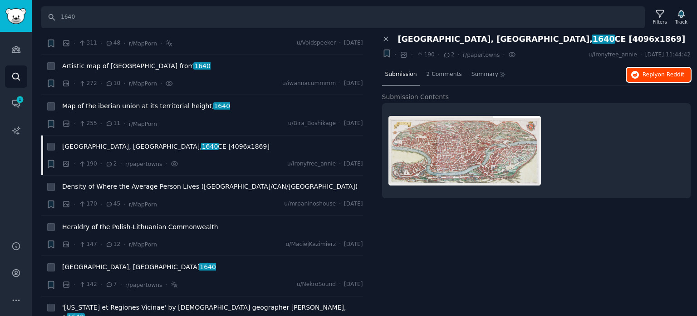
click at [637, 76] on icon "button" at bounding box center [636, 75] width 8 height 8
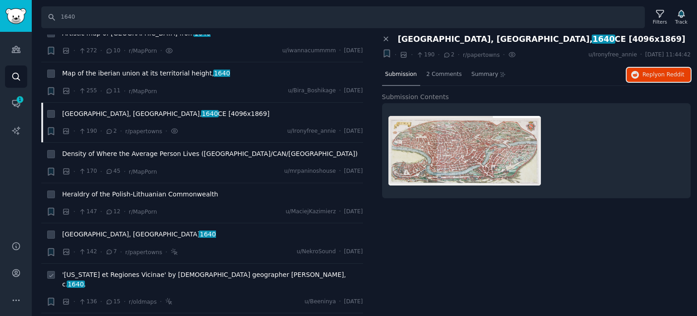
scroll to position [636, 0]
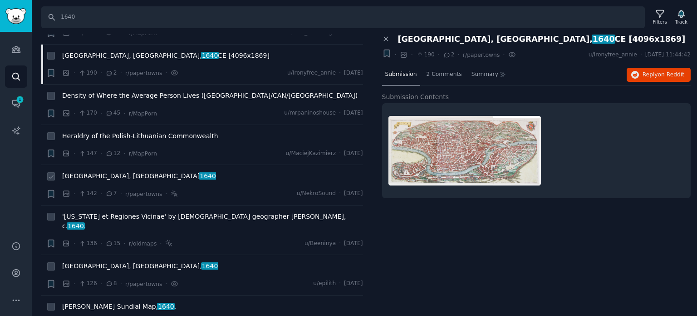
click at [94, 171] on span "Balogna, [GEOGRAPHIC_DATA] 1640" at bounding box center [139, 176] width 154 height 10
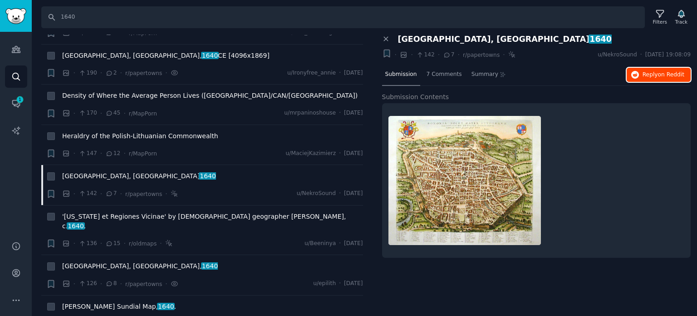
click at [640, 73] on icon "button" at bounding box center [636, 75] width 8 height 8
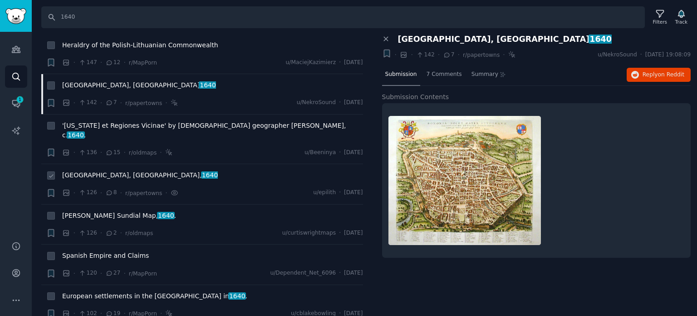
click at [92, 170] on span "[GEOGRAPHIC_DATA], [GEOGRAPHIC_DATA], 1640" at bounding box center [140, 175] width 156 height 10
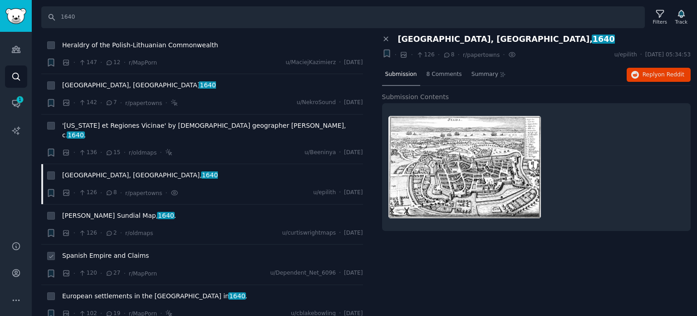
scroll to position [772, 0]
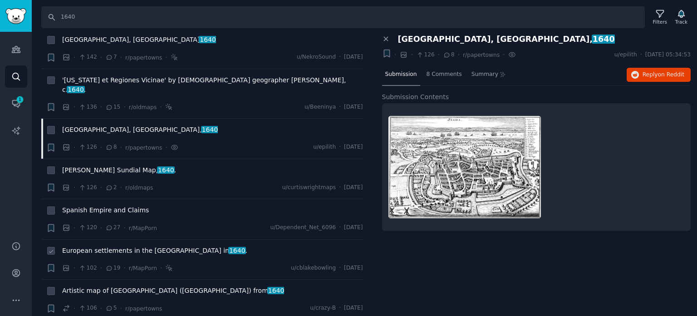
click at [109, 246] on span "European settlements in the [GEOGRAPHIC_DATA] in [DATE] ." at bounding box center [154, 251] width 185 height 10
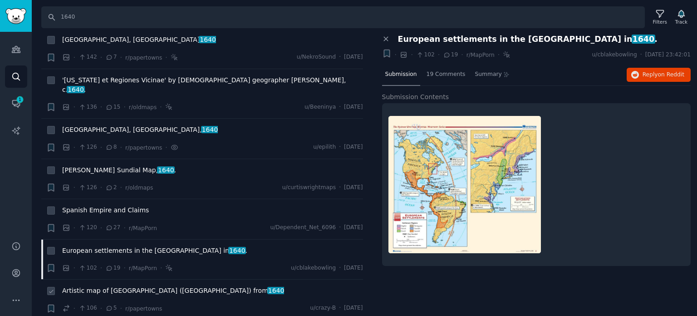
scroll to position [863, 0]
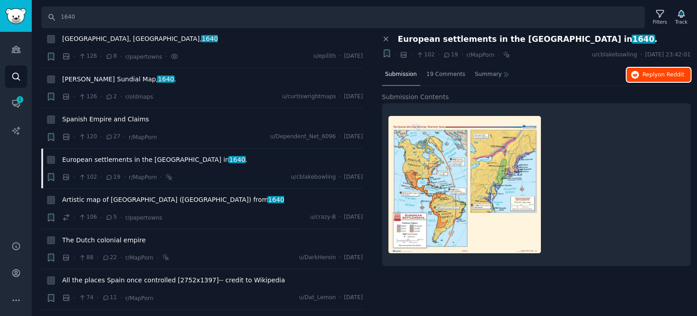
click at [645, 74] on span "Reply on Reddit" at bounding box center [664, 75] width 42 height 8
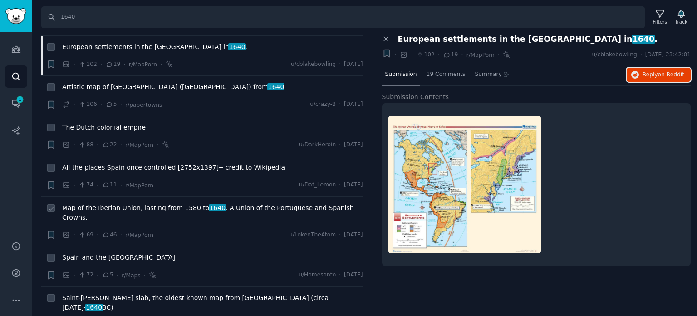
scroll to position [999, 0]
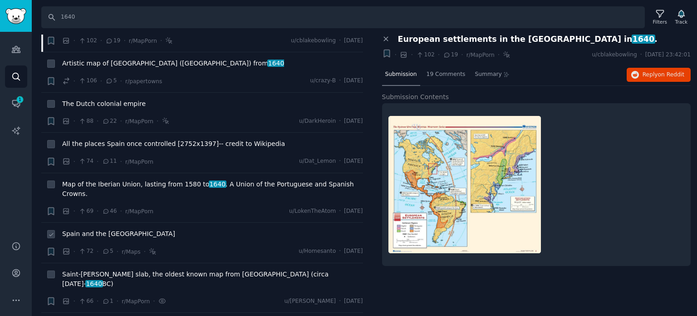
click at [100, 229] on span "Spain and the [GEOGRAPHIC_DATA]" at bounding box center [118, 234] width 113 height 10
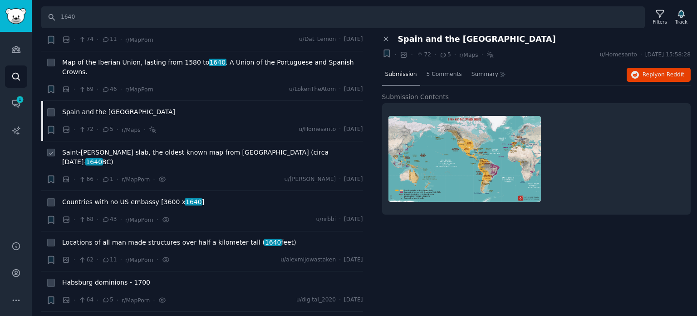
scroll to position [1135, 0]
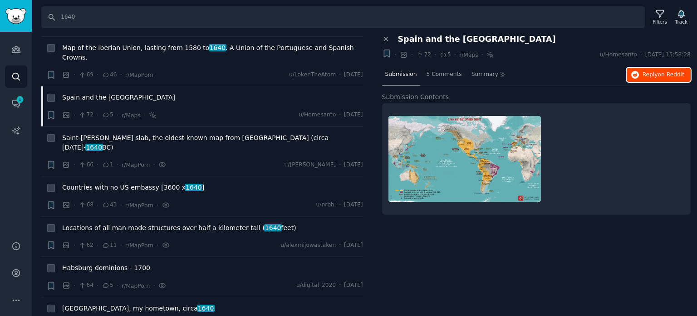
click at [640, 75] on icon "button" at bounding box center [636, 75] width 8 height 8
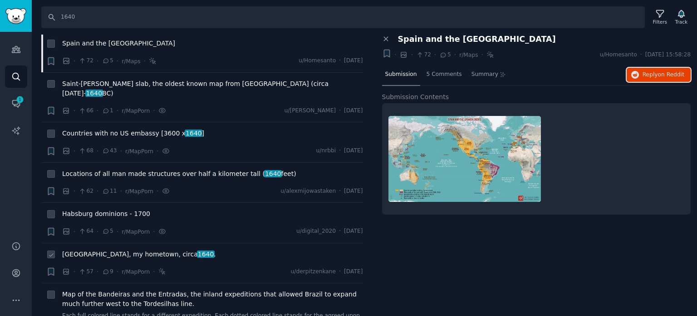
scroll to position [1226, 0]
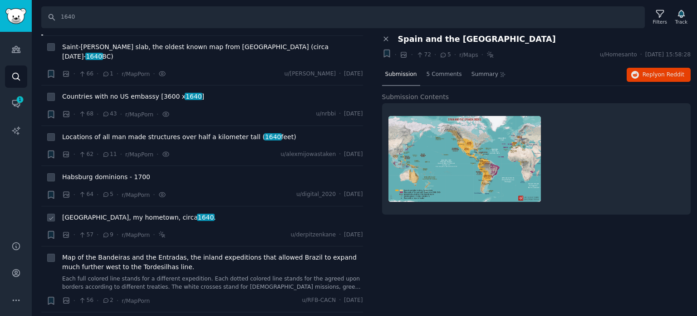
click at [115, 212] on span "[GEOGRAPHIC_DATA], my hometown, circa [DATE] ." at bounding box center [139, 217] width 154 height 10
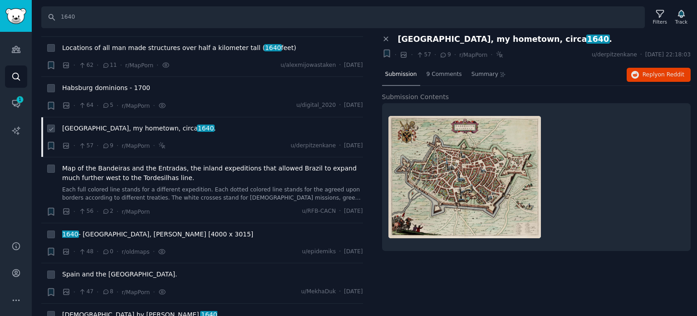
scroll to position [1317, 0]
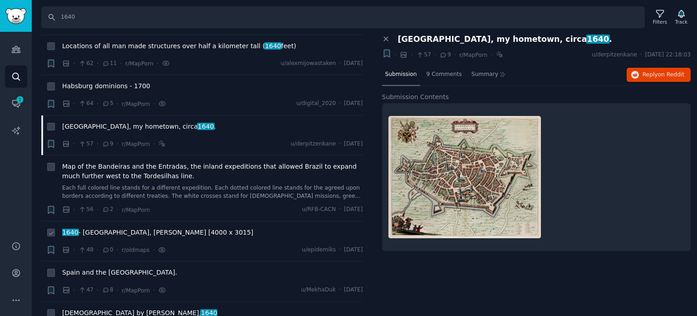
click at [127, 227] on span "1640 - [GEOGRAPHIC_DATA], [PERSON_NAME] [4000 x 3015]" at bounding box center [157, 232] width 191 height 10
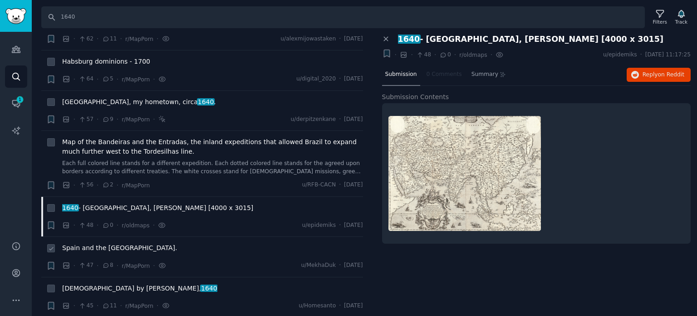
scroll to position [1362, 0]
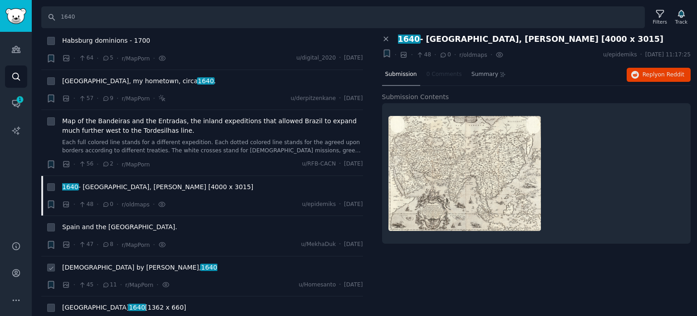
click at [120, 262] on span "[DEMOGRAPHIC_DATA] by [PERSON_NAME], 1640" at bounding box center [139, 267] width 155 height 10
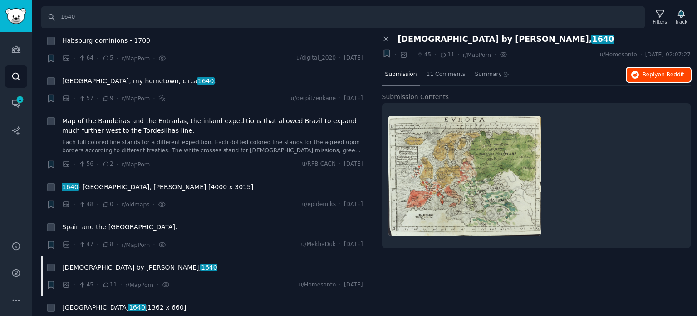
click at [658, 78] on span "Reply on Reddit" at bounding box center [664, 75] width 42 height 8
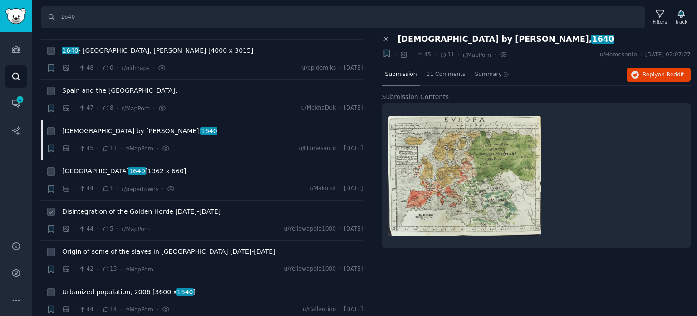
click at [102, 207] on span "Disintegration of the Golden Horde [DATE]-[DATE]" at bounding box center [141, 212] width 158 height 10
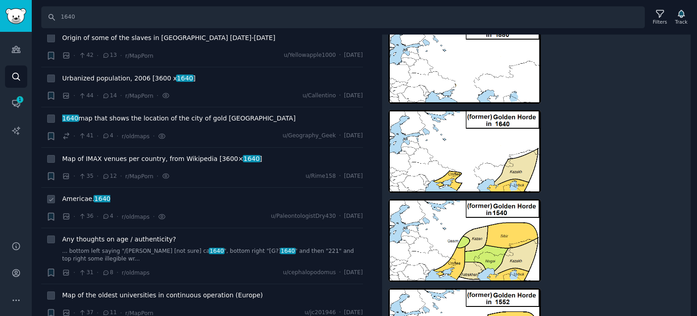
scroll to position [1771, 0]
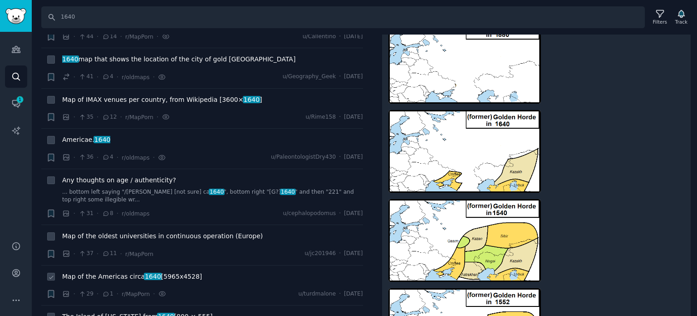
click at [114, 271] on span "Map of the Americas circa [DATE] [5965x4528]" at bounding box center [132, 276] width 140 height 10
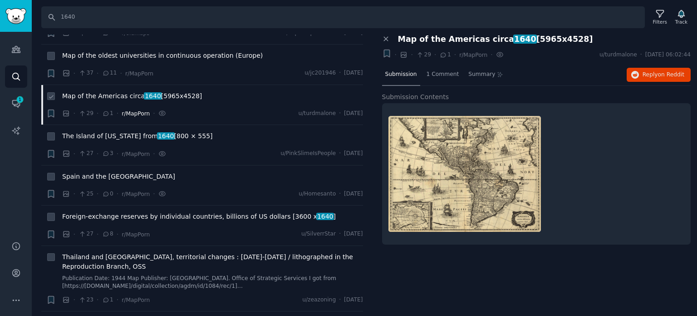
scroll to position [1952, 0]
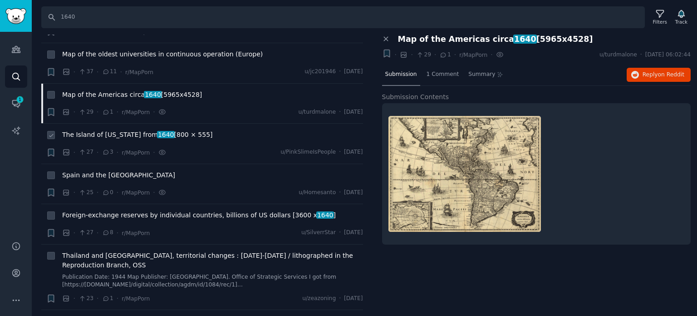
click at [112, 130] on span "The Island of [US_STATE] from 1640 [800 × 555]" at bounding box center [137, 135] width 151 height 10
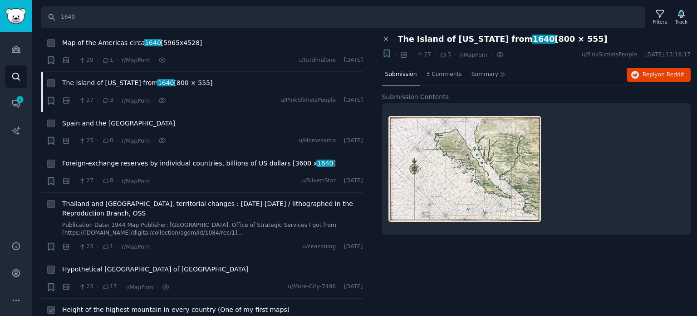
scroll to position [2043, 0]
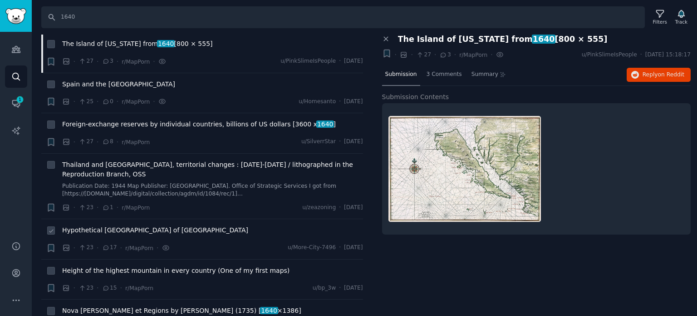
click at [111, 225] on span "Hypothetical [GEOGRAPHIC_DATA] of [GEOGRAPHIC_DATA]" at bounding box center [155, 230] width 186 height 10
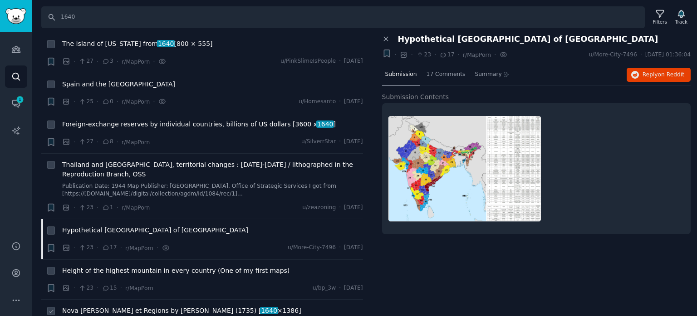
click at [118, 306] on span "Nova [PERSON_NAME] et Regions by [PERSON_NAME] (1735) [ 1640 ×1386]" at bounding box center [181, 311] width 239 height 10
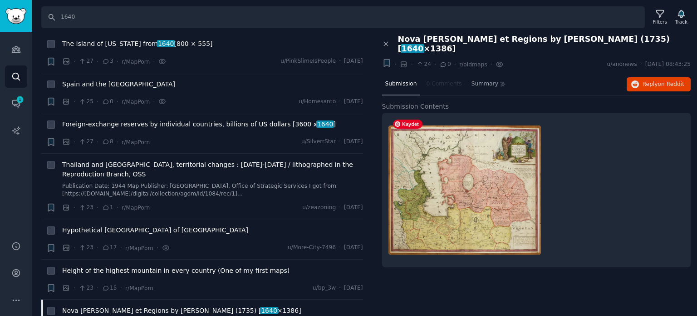
scroll to position [2179, 0]
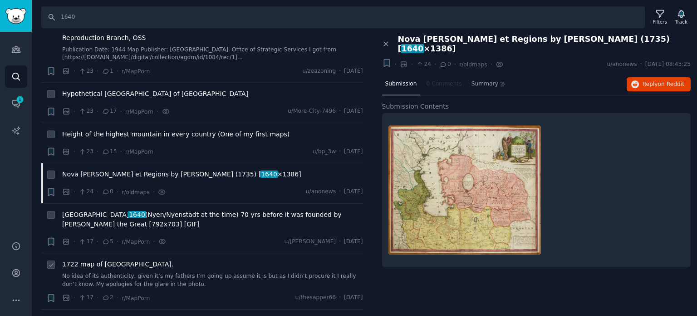
click at [88, 259] on span "1722 map of [GEOGRAPHIC_DATA]." at bounding box center [117, 264] width 111 height 10
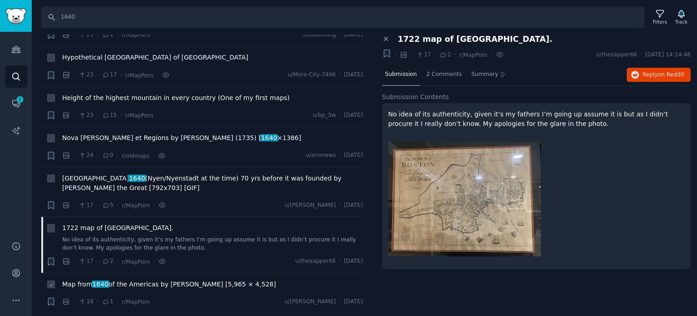
scroll to position [2270, 0]
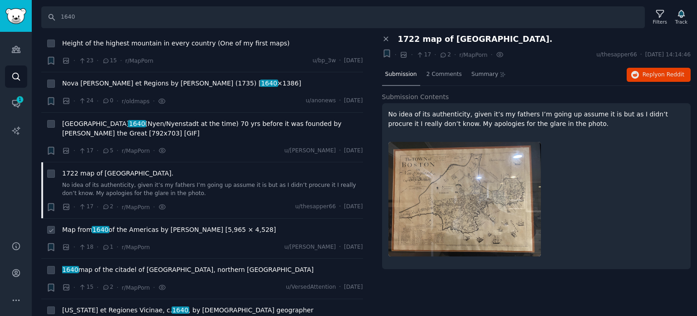
click at [136, 225] on span "Map from 1640 of the Americas by [PERSON_NAME] [5,965 × 4,528]" at bounding box center [169, 230] width 214 height 10
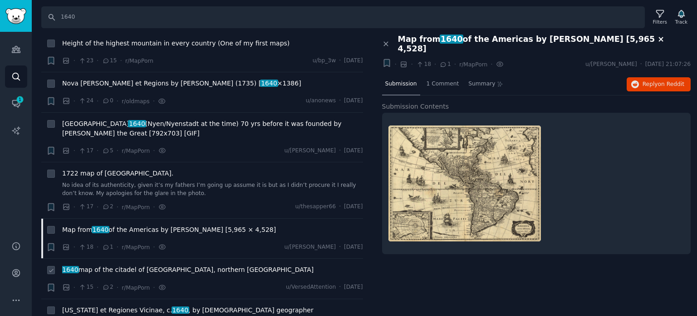
click at [124, 265] on span "1640 map of the citadel of [GEOGRAPHIC_DATA], northern [GEOGRAPHIC_DATA]" at bounding box center [188, 270] width 252 height 10
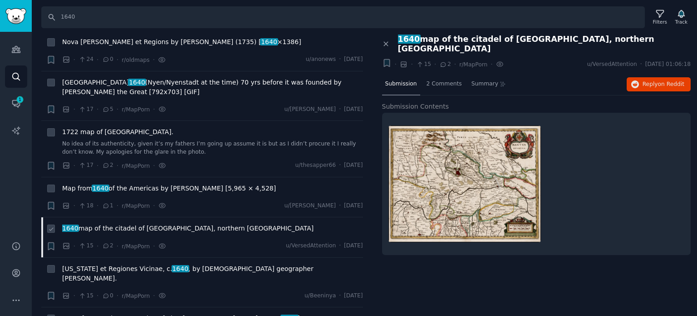
scroll to position [2315, 0]
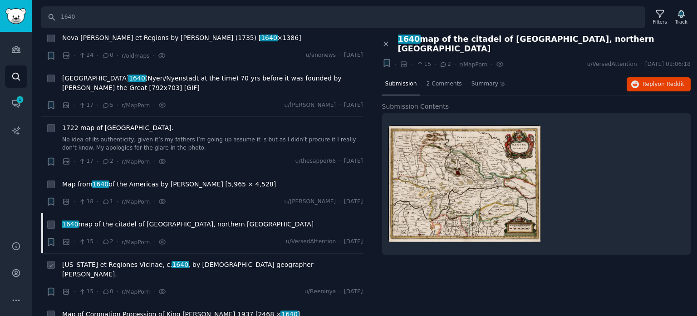
click at [126, 260] on span "[US_STATE] et Regiones Vicinae, c. [DATE] , by [DEMOGRAPHIC_DATA] geographer [P…" at bounding box center [212, 269] width 301 height 19
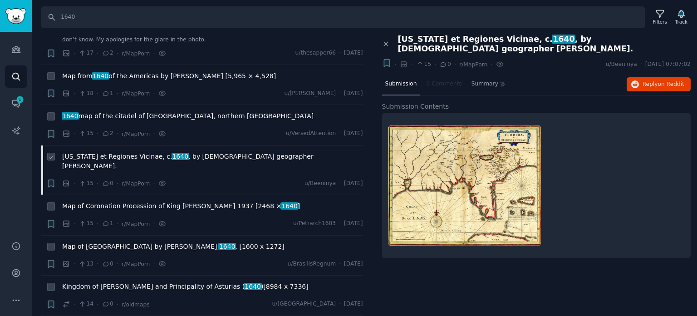
scroll to position [2452, 0]
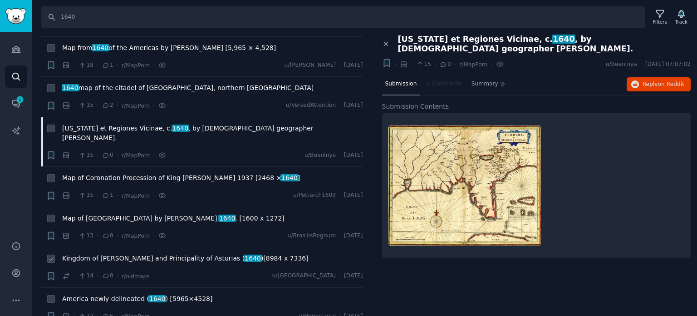
click at [124, 253] on span "Kingdom of [PERSON_NAME] and Principality of Asturias ( 1640 )[8984 x 7336]" at bounding box center [185, 258] width 247 height 10
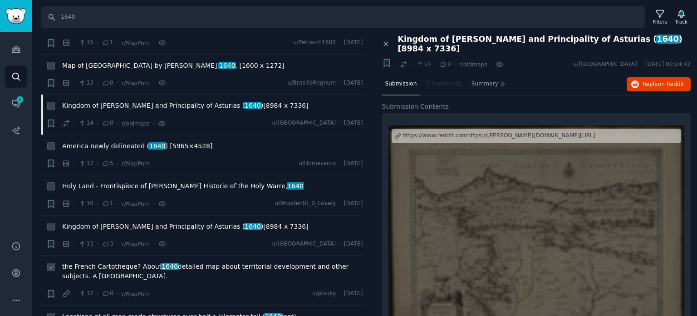
scroll to position [2633, 0]
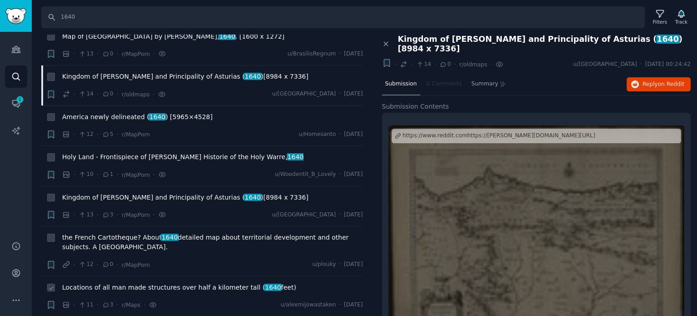
click at [92, 282] on span "Locations of all man made structures over half a kilometer tall ( 1640 feet)" at bounding box center [179, 287] width 234 height 10
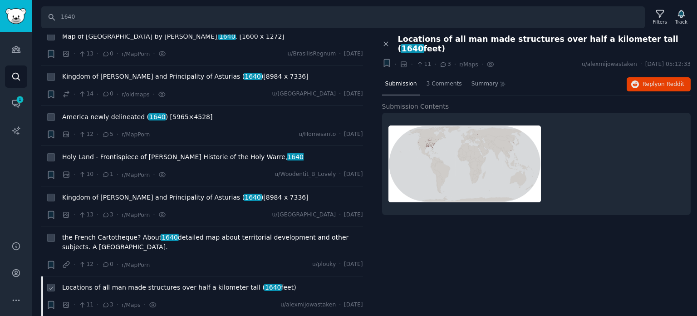
scroll to position [2769, 0]
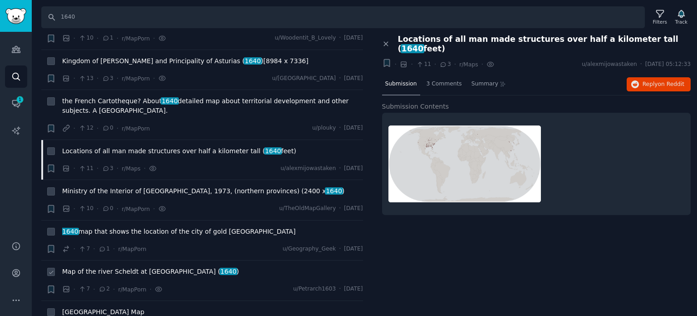
click at [96, 266] on span "Map of the river Scheldt at [GEOGRAPHIC_DATA] ( 1640 )" at bounding box center [150, 271] width 177 height 10
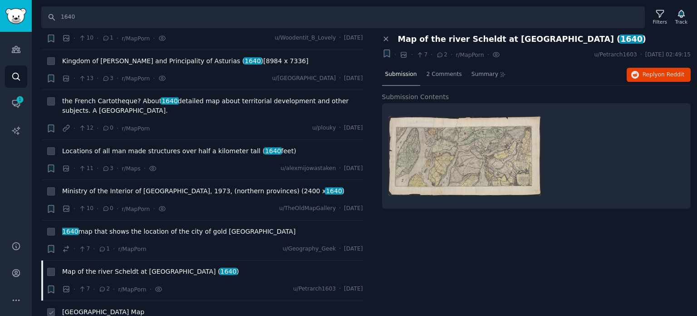
click at [104, 307] on span "[GEOGRAPHIC_DATA] Map" at bounding box center [103, 312] width 82 height 10
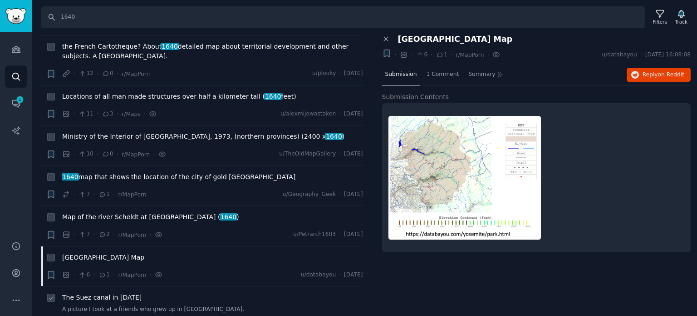
scroll to position [2860, 0]
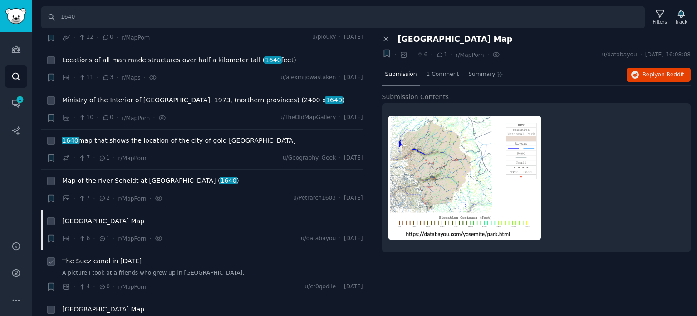
click at [105, 256] on span "The Suez canal in [DATE]" at bounding box center [101, 261] width 79 height 10
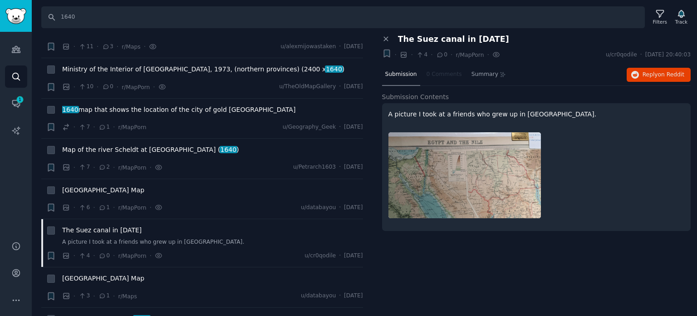
scroll to position [2921, 0]
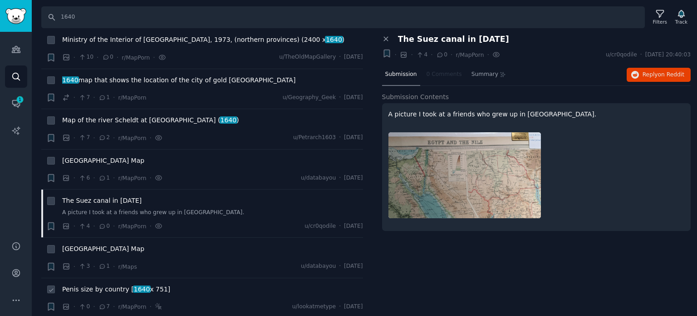
click at [94, 284] on span "Penis size by country [ 1640 x 751]" at bounding box center [116, 289] width 108 height 10
